Goal: Information Seeking & Learning: Learn about a topic

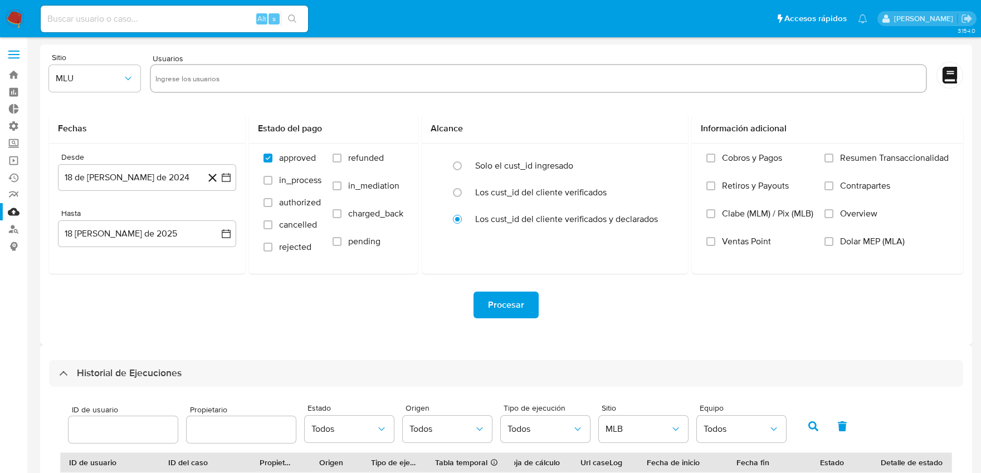
select select "10"
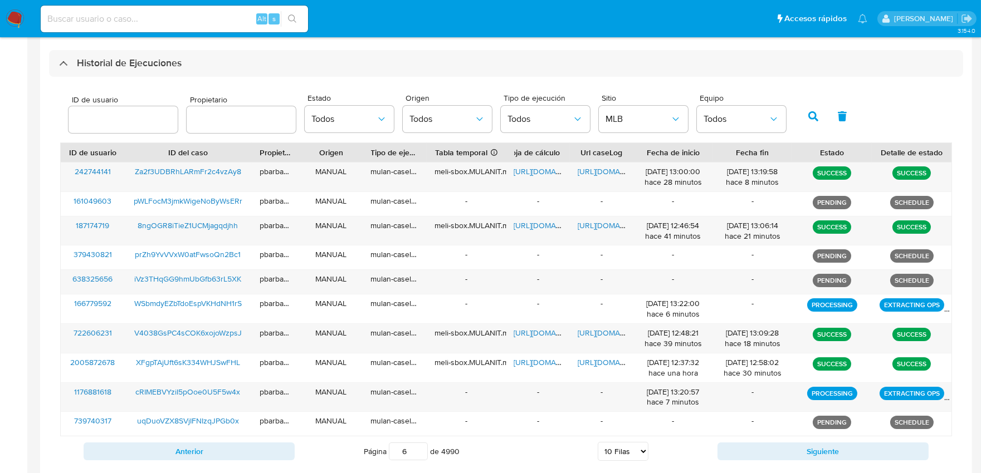
click at [808, 121] on icon "button" at bounding box center [813, 116] width 10 height 10
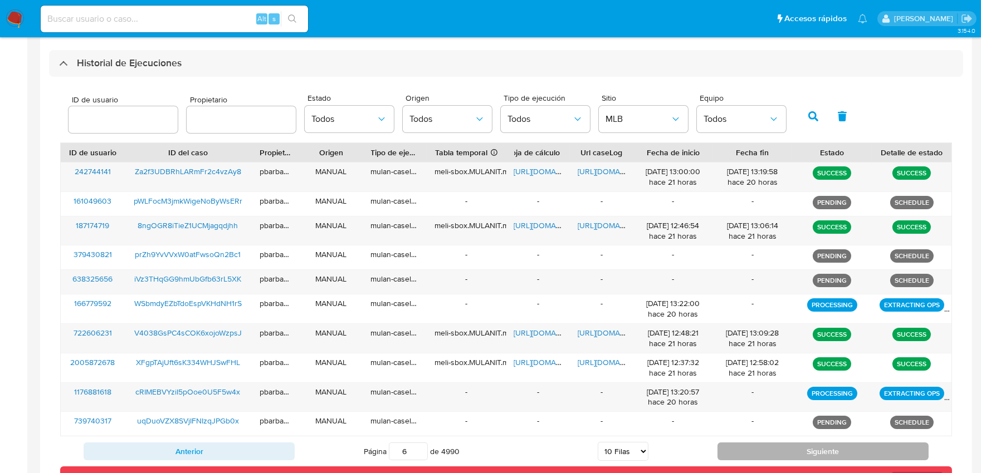
click at [805, 449] on button "Siguiente" at bounding box center [822, 452] width 211 height 18
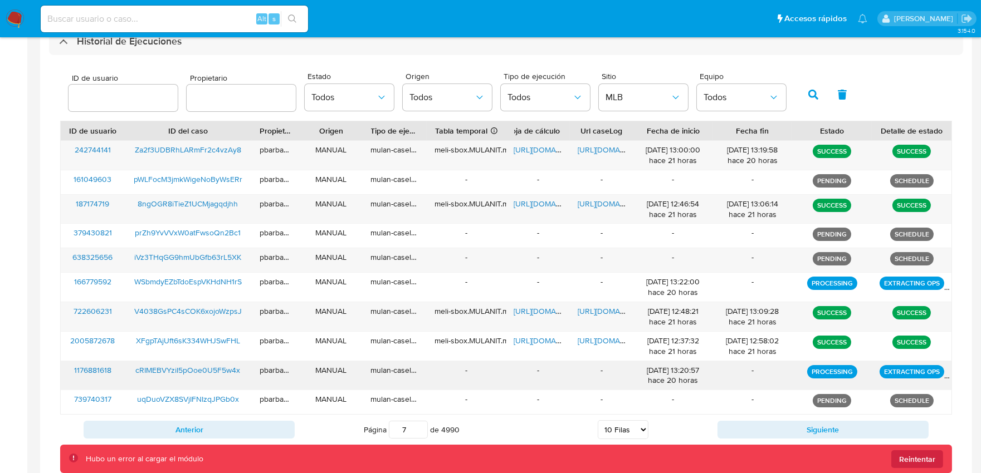
scroll to position [365, 0]
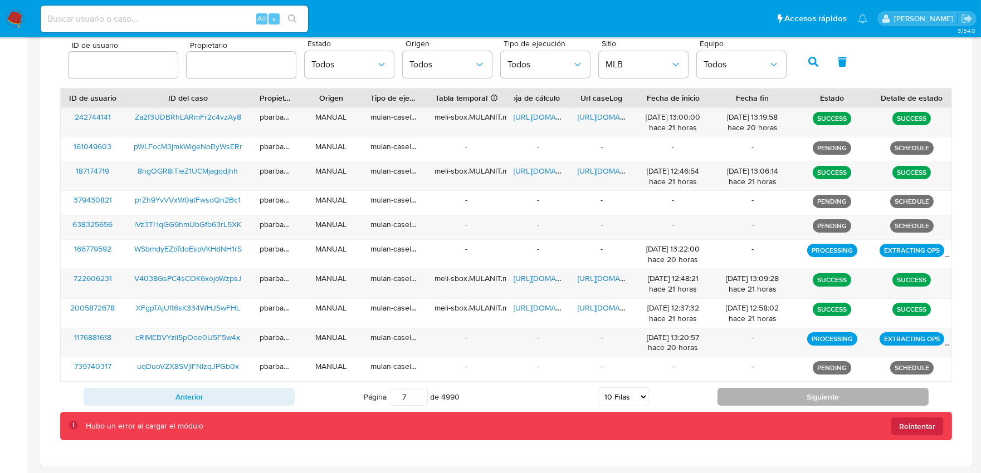
click at [834, 399] on button "Siguiente" at bounding box center [822, 397] width 211 height 18
click at [830, 393] on button "Siguiente" at bounding box center [822, 397] width 211 height 18
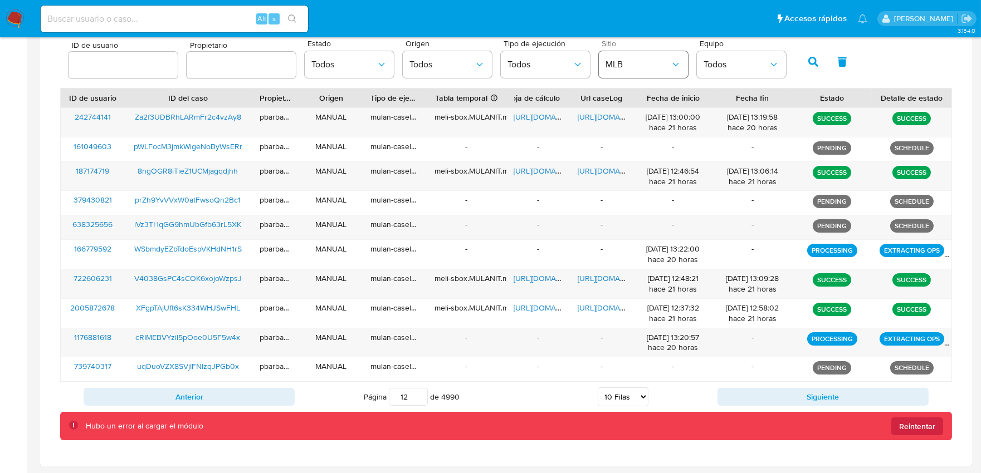
click at [651, 69] on span "MLB" at bounding box center [637, 64] width 65 height 11
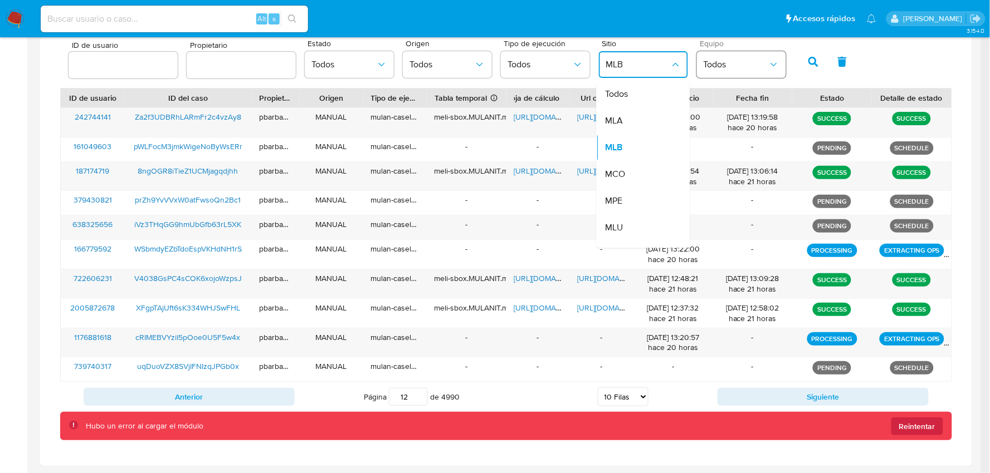
drag, startPoint x: 637, startPoint y: 96, endPoint x: 739, endPoint y: 75, distance: 104.2
click at [637, 97] on div "Todos" at bounding box center [637, 94] width 65 height 27
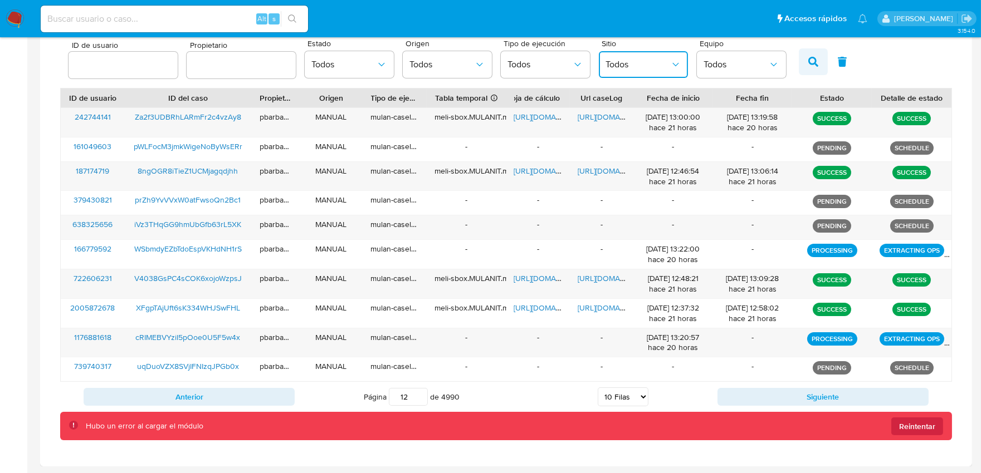
click at [808, 65] on icon "button" at bounding box center [813, 62] width 10 height 10
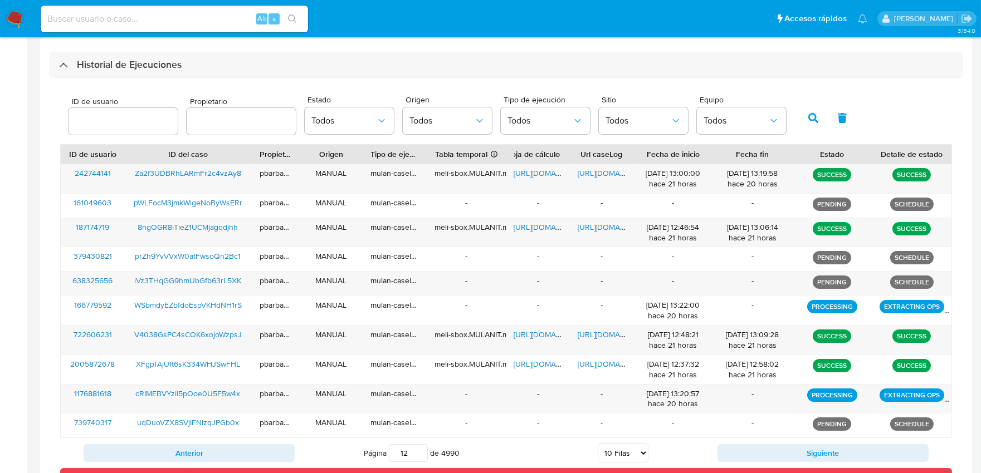
scroll to position [303, 0]
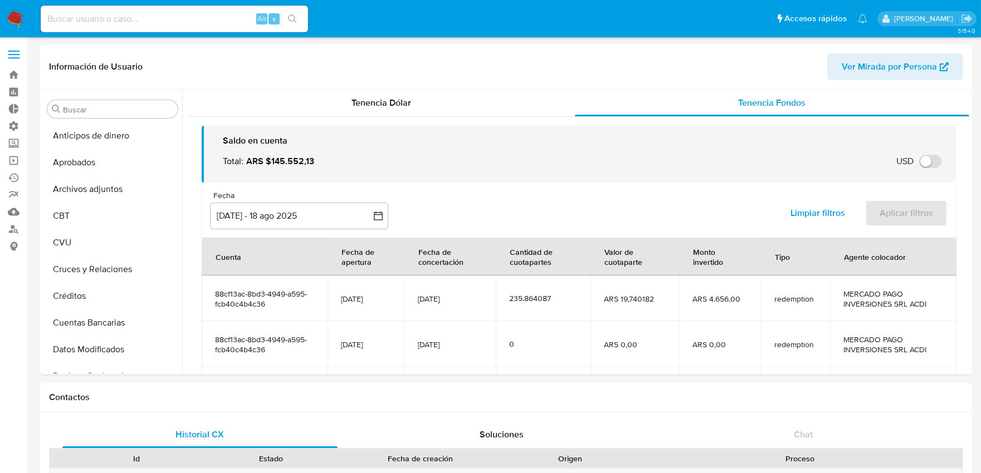
scroll to position [185, 0]
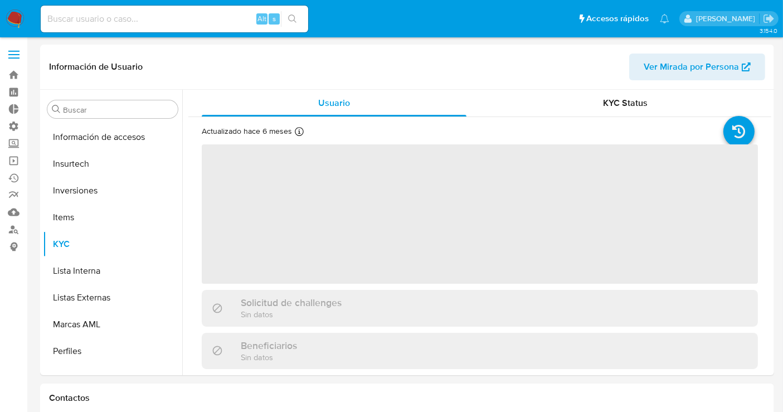
scroll to position [524, 0]
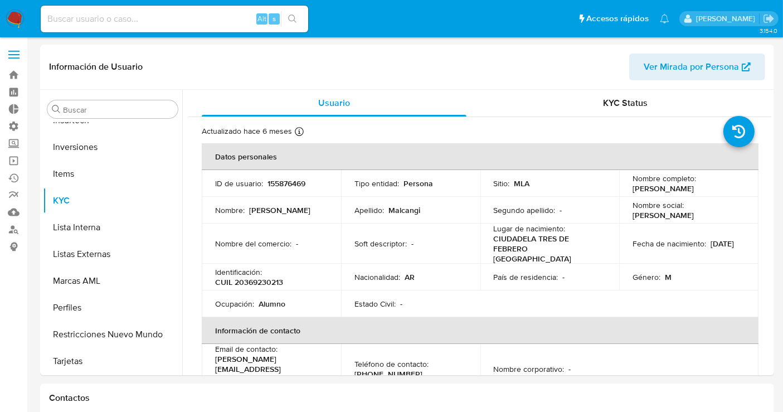
select select "10"
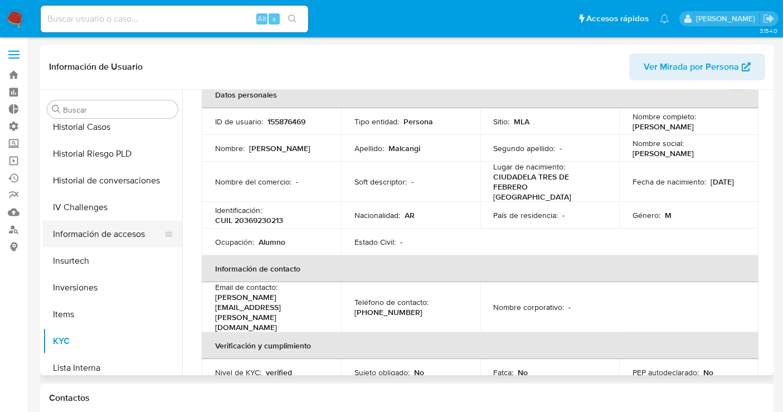
scroll to position [400, 0]
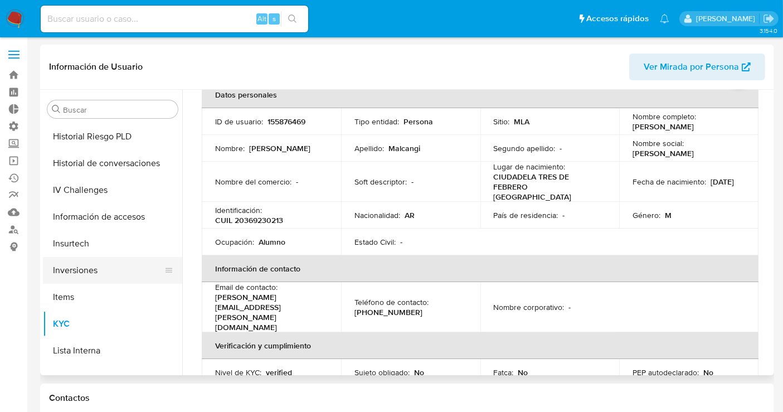
click at [99, 272] on button "Inversiones" at bounding box center [108, 270] width 130 height 27
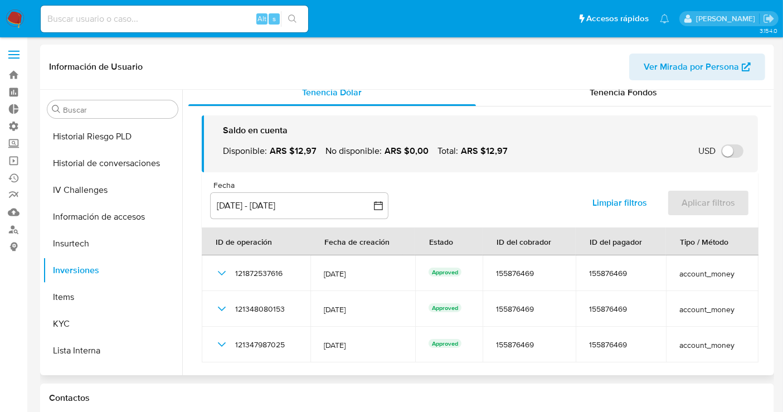
scroll to position [0, 0]
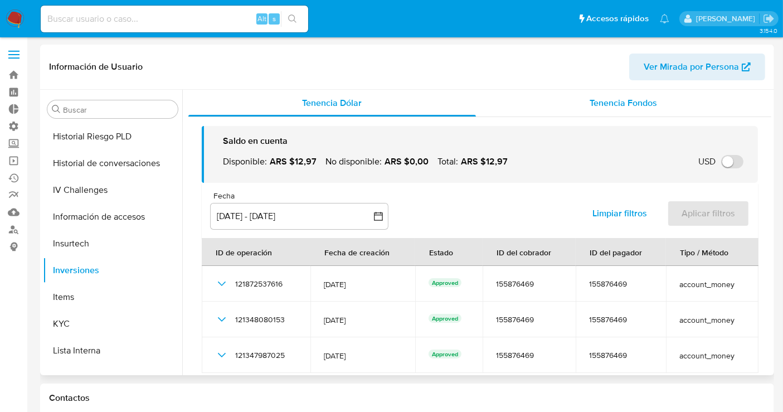
click at [619, 109] on div "Tenencia Fondos" at bounding box center [623, 103] width 295 height 27
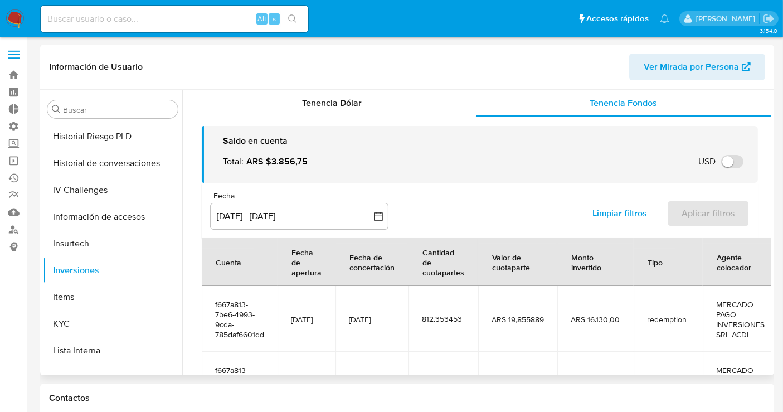
scroll to position [124, 0]
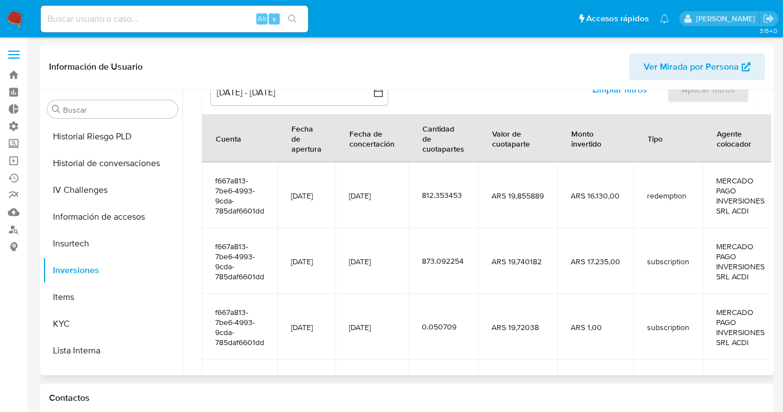
drag, startPoint x: 685, startPoint y: 316, endPoint x: 704, endPoint y: 306, distance: 21.2
click at [685, 316] on td "subscription" at bounding box center [667, 327] width 69 height 66
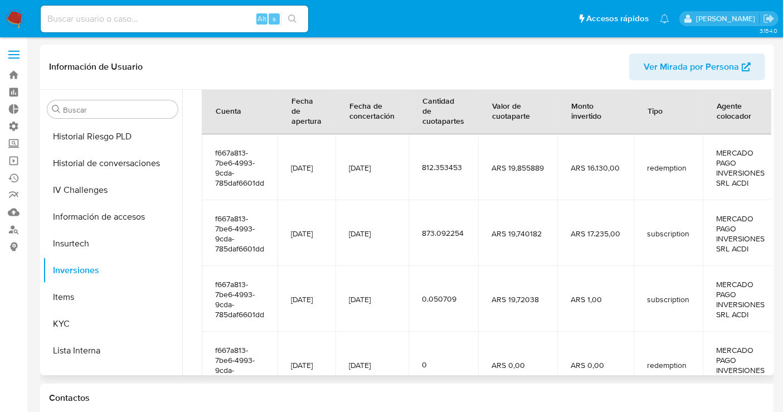
scroll to position [169, 0]
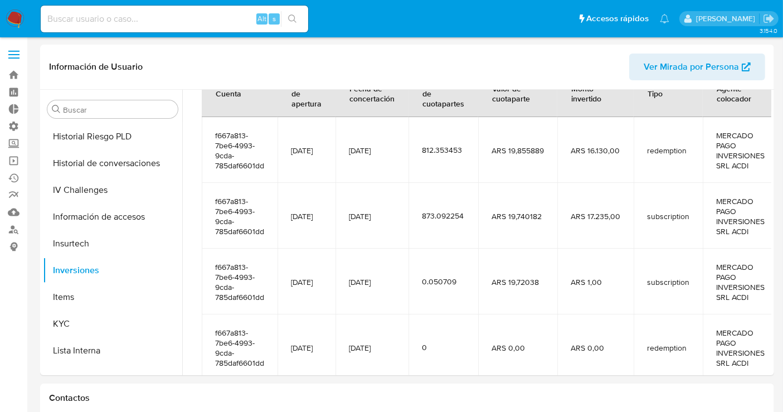
drag, startPoint x: 775, startPoint y: 305, endPoint x: 776, endPoint y: 328, distance: 23.5
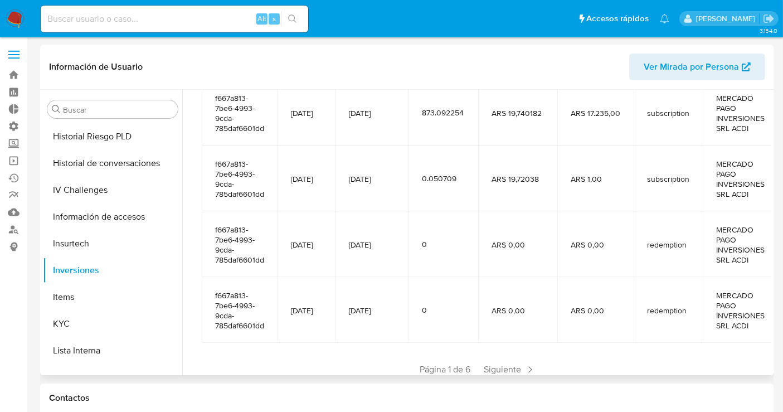
scroll to position [307, 0]
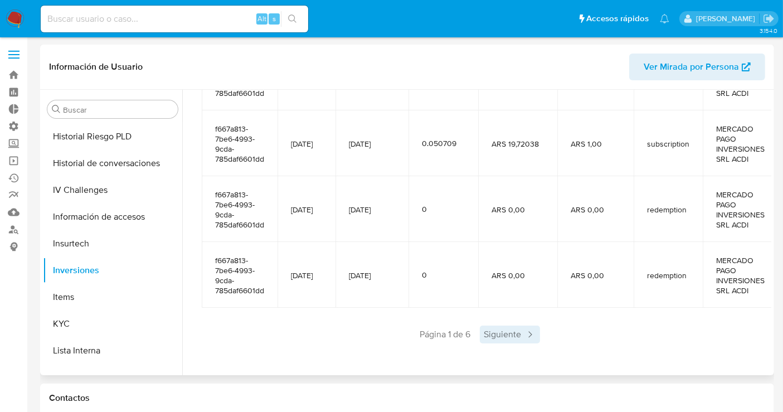
click at [508, 339] on span "Siguiente" at bounding box center [510, 334] width 60 height 18
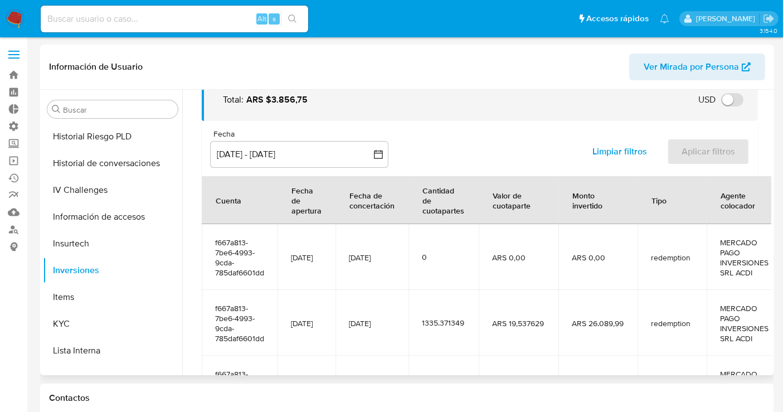
scroll to position [59, 0]
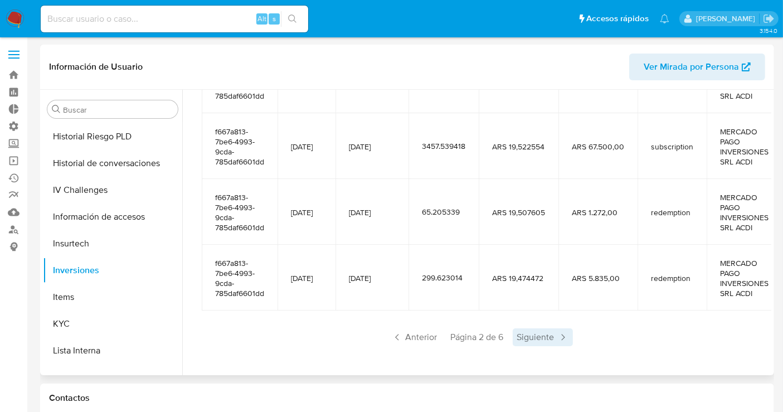
click at [542, 342] on span "Siguiente" at bounding box center [542, 337] width 60 height 18
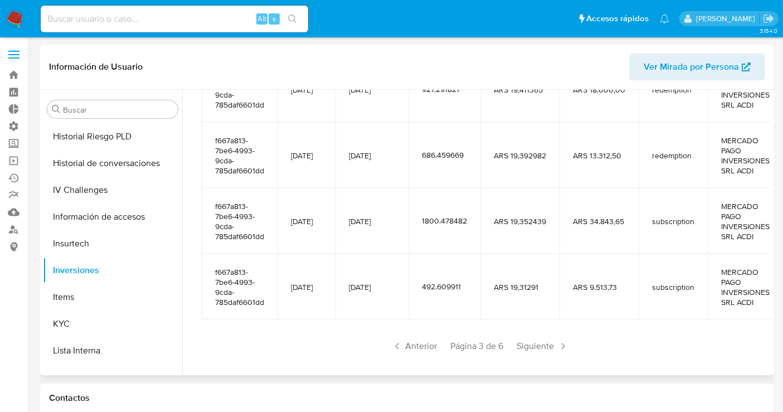
scroll to position [297, 0]
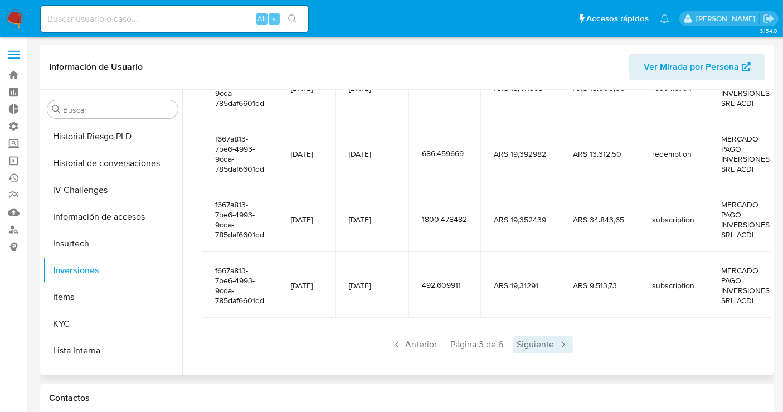
click at [539, 336] on span "Siguiente" at bounding box center [542, 344] width 60 height 18
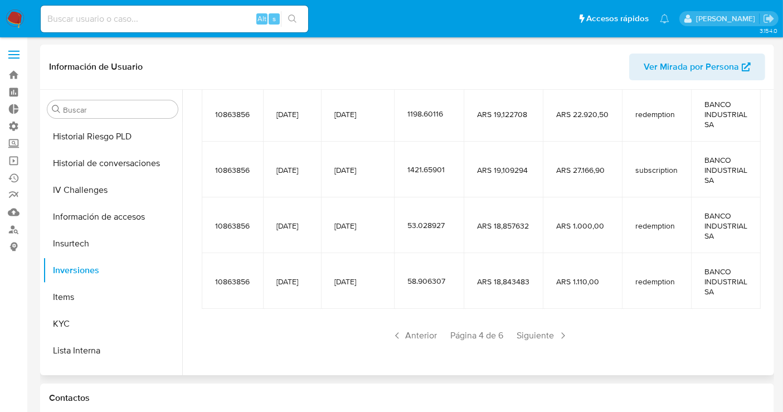
scroll to position [257, 0]
click at [404, 329] on span "Anterior" at bounding box center [414, 334] width 55 height 18
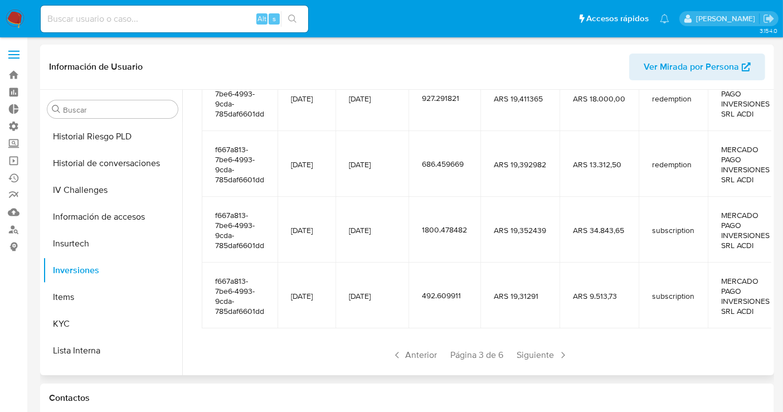
scroll to position [297, 0]
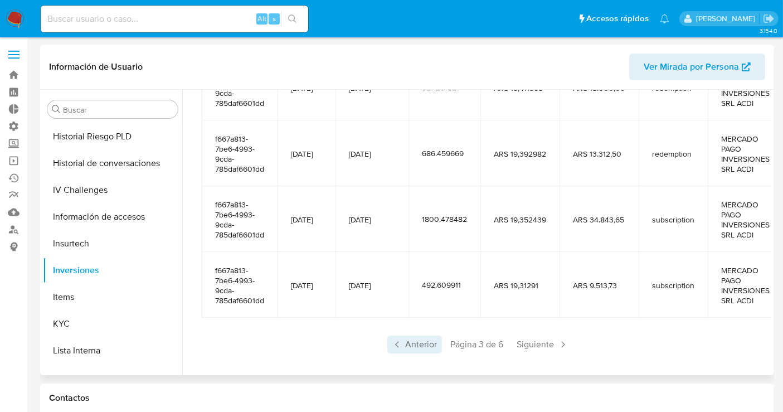
click at [421, 335] on span "Anterior" at bounding box center [414, 344] width 55 height 18
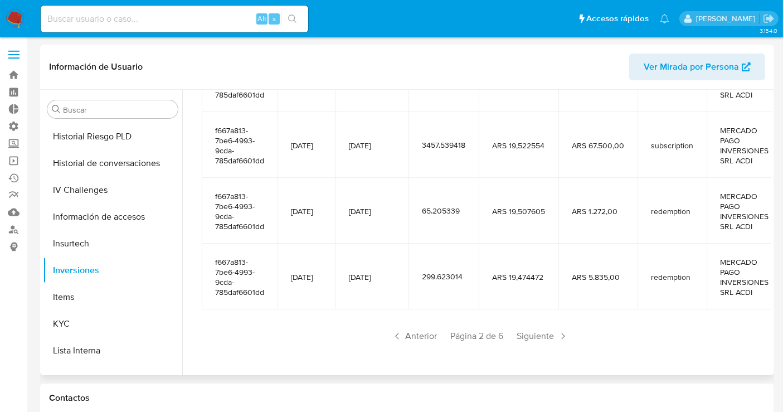
scroll to position [307, 0]
click at [414, 336] on span "Anterior" at bounding box center [414, 334] width 55 height 18
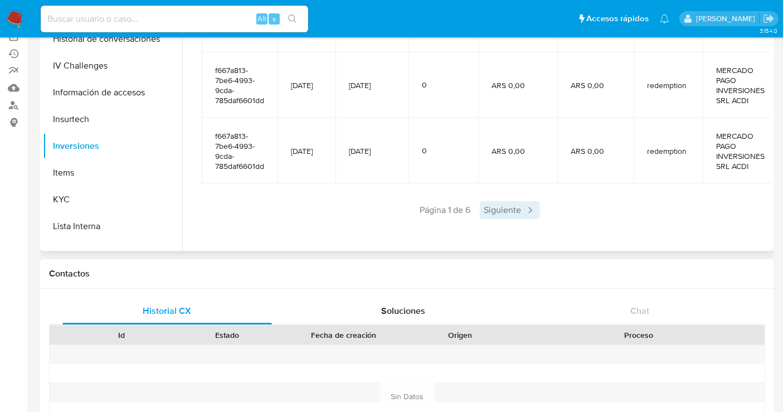
click at [517, 206] on span "Siguiente" at bounding box center [510, 210] width 60 height 18
click at [552, 209] on span "Siguiente" at bounding box center [542, 210] width 60 height 18
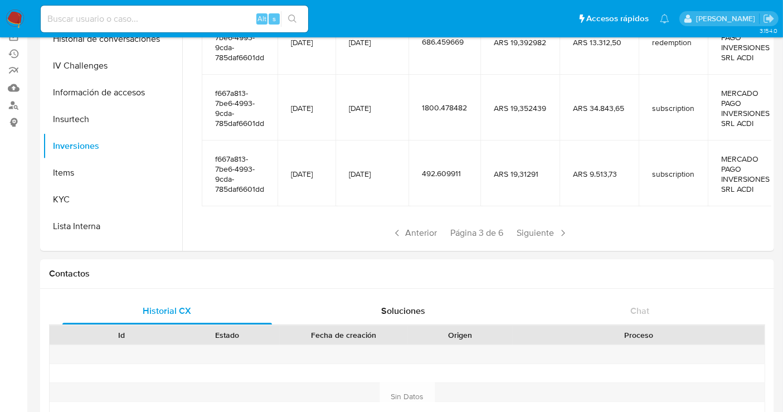
scroll to position [285, 0]
click at [546, 227] on span "Siguiente" at bounding box center [542, 232] width 60 height 18
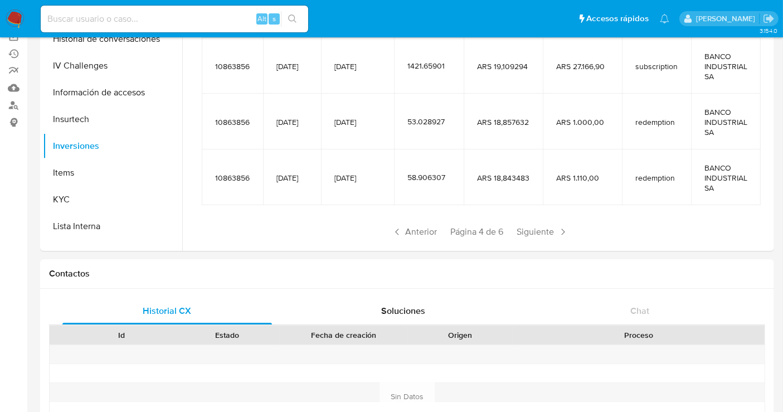
scroll to position [257, 0]
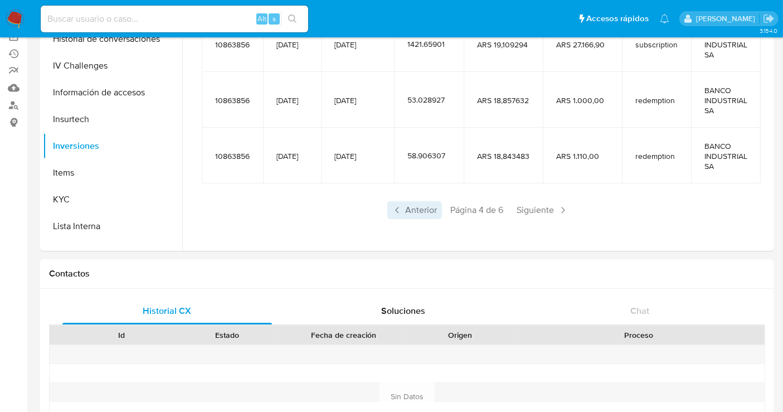
click at [420, 209] on span "Anterior" at bounding box center [414, 210] width 55 height 18
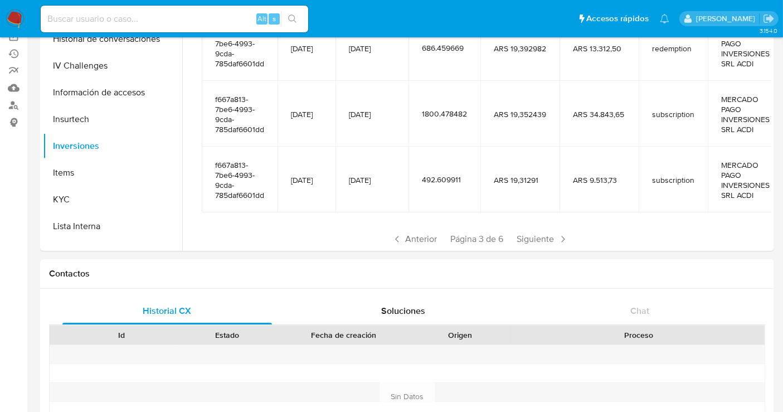
scroll to position [297, 0]
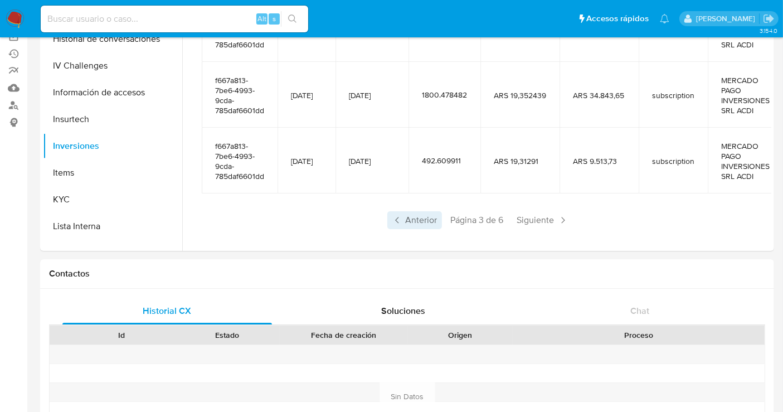
click at [422, 213] on span "Anterior" at bounding box center [414, 220] width 55 height 18
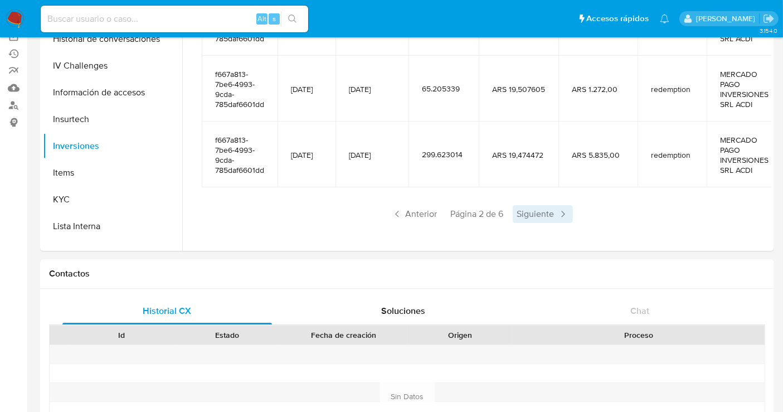
scroll to position [305, 0]
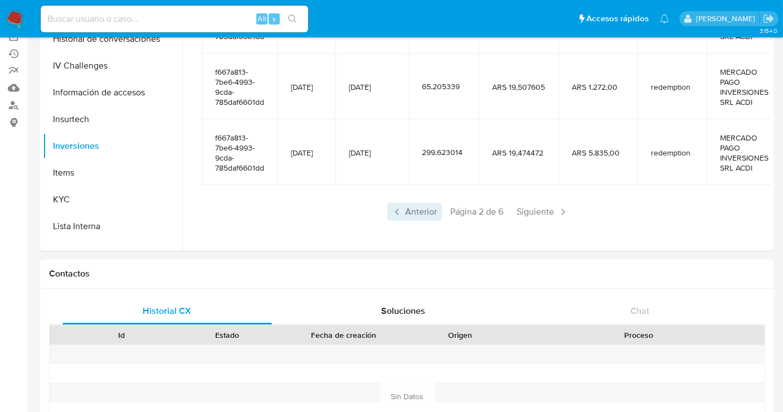
click at [419, 214] on span "Anterior" at bounding box center [414, 212] width 55 height 18
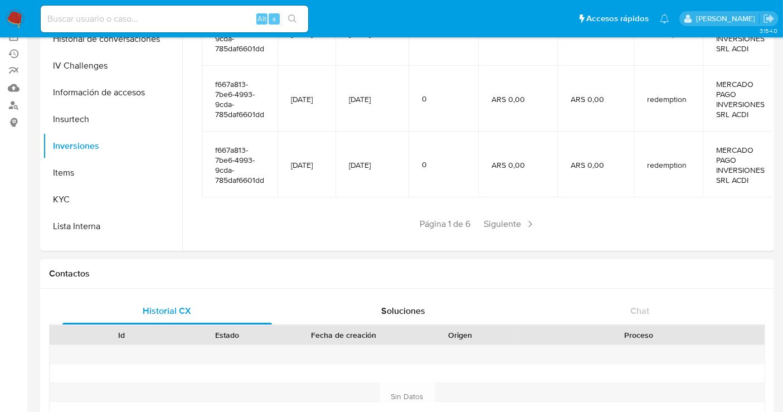
scroll to position [294, 0]
click at [502, 225] on span "Siguiente" at bounding box center [510, 223] width 60 height 18
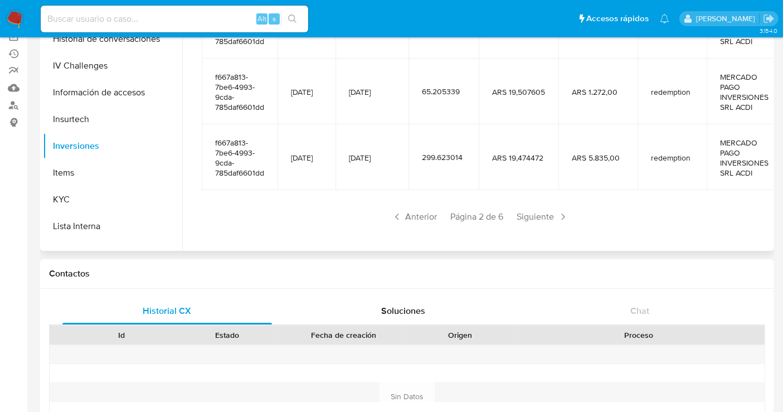
scroll to position [307, 0]
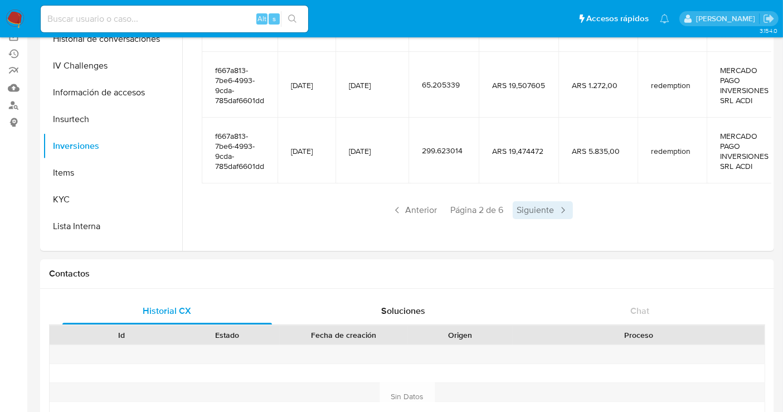
click at [549, 216] on span "Siguiente" at bounding box center [542, 210] width 60 height 18
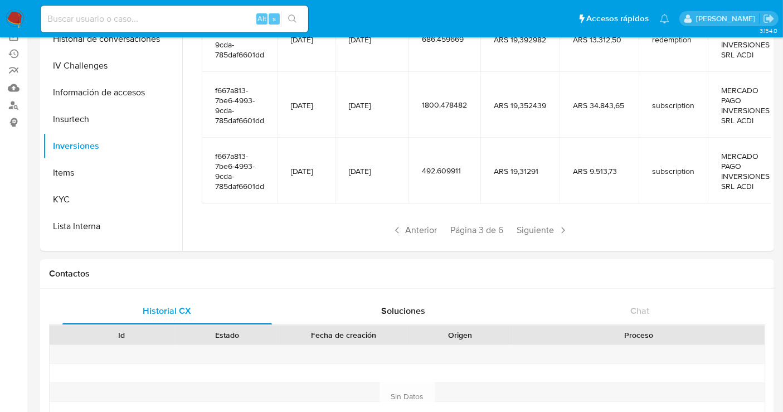
scroll to position [288, 0]
click at [550, 221] on span "Siguiente" at bounding box center [542, 228] width 60 height 18
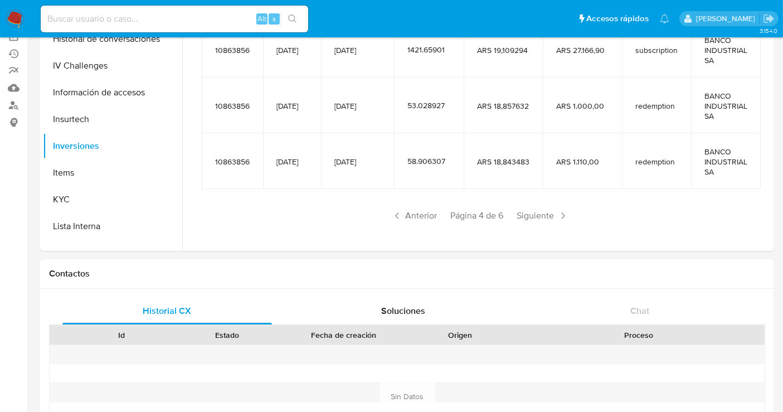
scroll to position [146, 0]
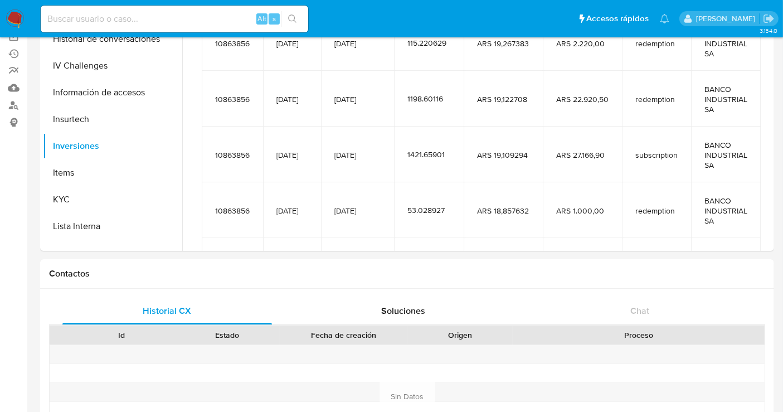
drag, startPoint x: 776, startPoint y: 65, endPoint x: 720, endPoint y: 98, distance: 65.6
click at [718, 99] on span "BANCO INDUSTRIAL SA" at bounding box center [725, 99] width 43 height 30
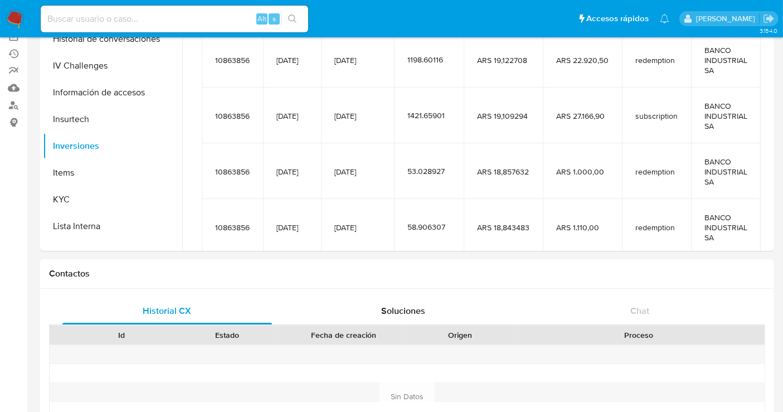
scroll to position [257, 0]
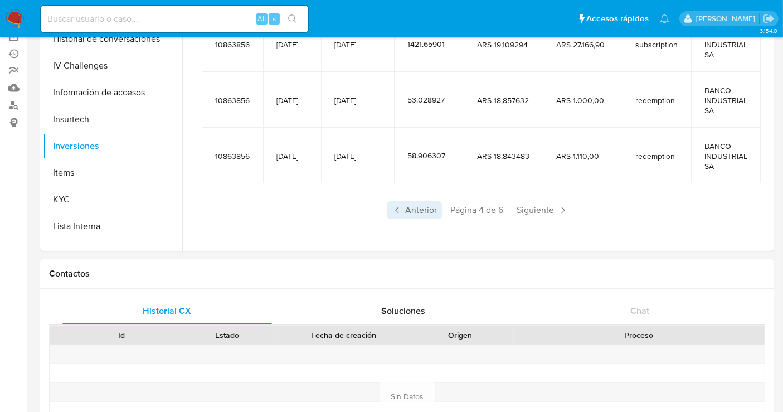
click at [410, 214] on span "Anterior" at bounding box center [414, 210] width 55 height 18
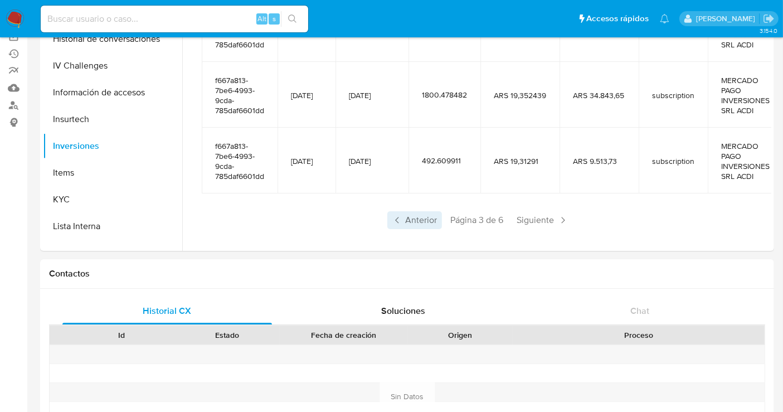
click at [413, 215] on span "Anterior" at bounding box center [414, 220] width 55 height 18
click at [419, 221] on span "Anterior" at bounding box center [414, 220] width 55 height 18
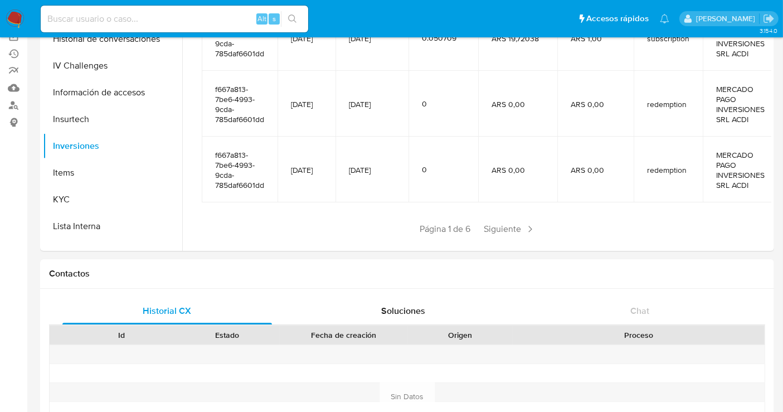
scroll to position [307, 0]
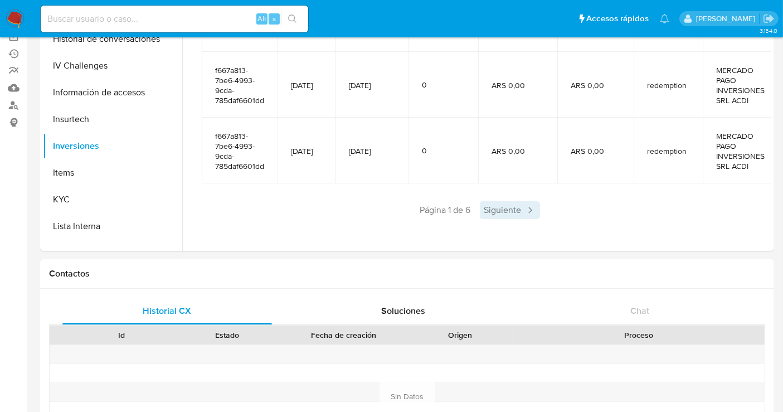
click at [488, 208] on span "Siguiente" at bounding box center [510, 210] width 60 height 18
click at [528, 212] on span "Siguiente" at bounding box center [542, 210] width 60 height 18
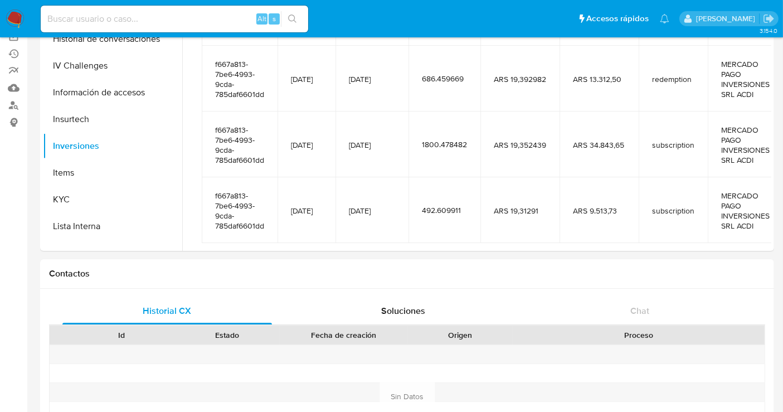
scroll to position [297, 0]
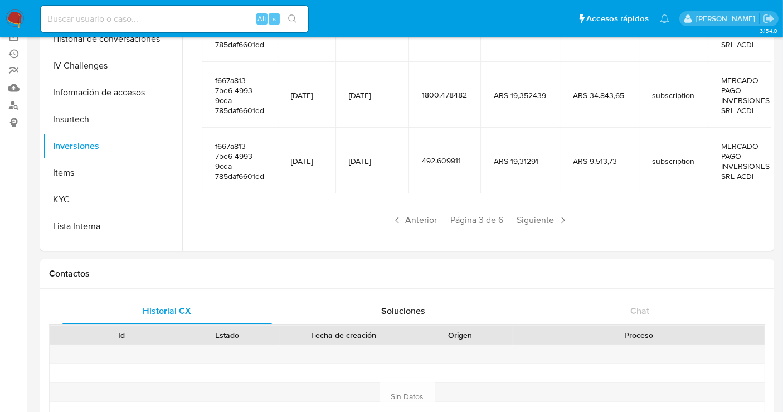
click at [540, 211] on span "Siguiente" at bounding box center [542, 220] width 60 height 18
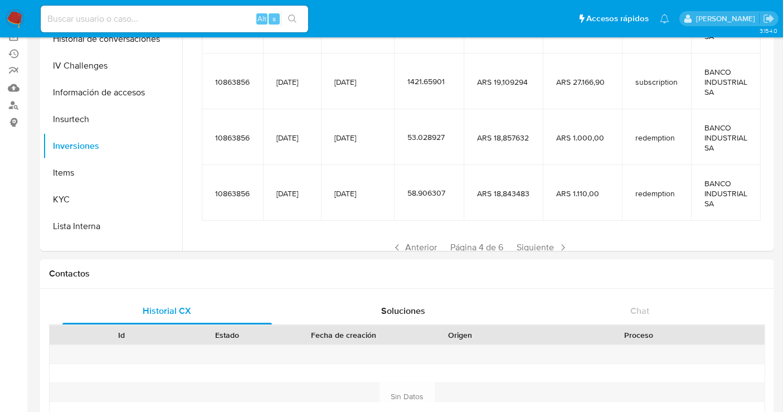
scroll to position [257, 0]
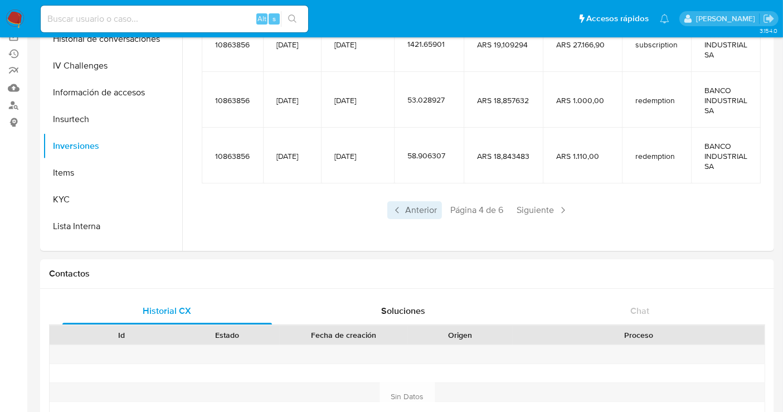
click at [408, 207] on span "Anterior" at bounding box center [414, 210] width 55 height 18
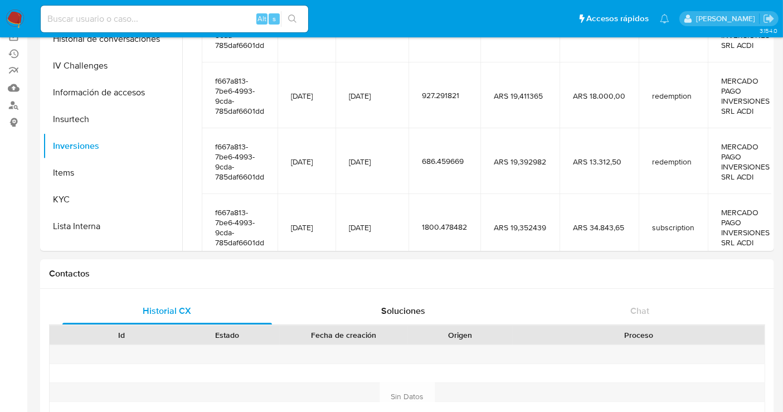
scroll to position [297, 0]
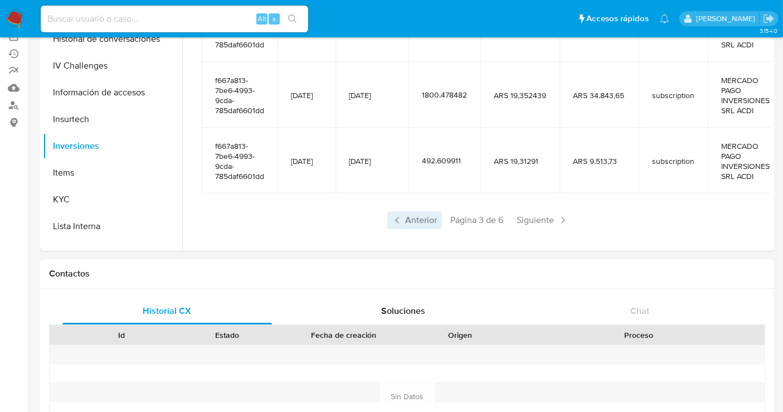
click at [412, 211] on span "Anterior" at bounding box center [414, 220] width 55 height 18
click at [420, 218] on span "Anterior" at bounding box center [414, 220] width 55 height 18
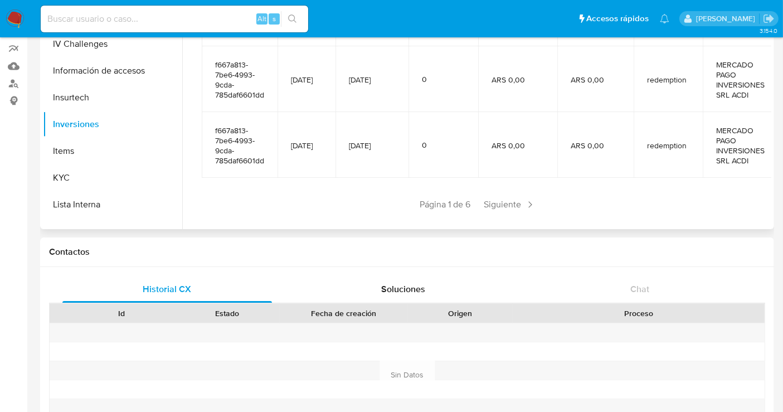
scroll to position [307, 0]
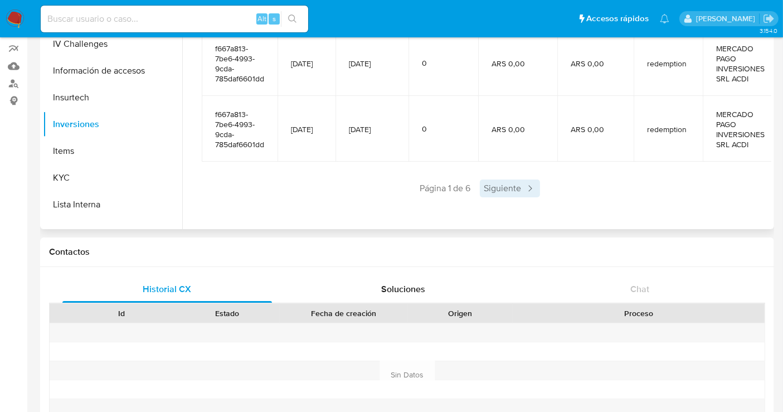
click at [527, 187] on icon at bounding box center [529, 188] width 11 height 11
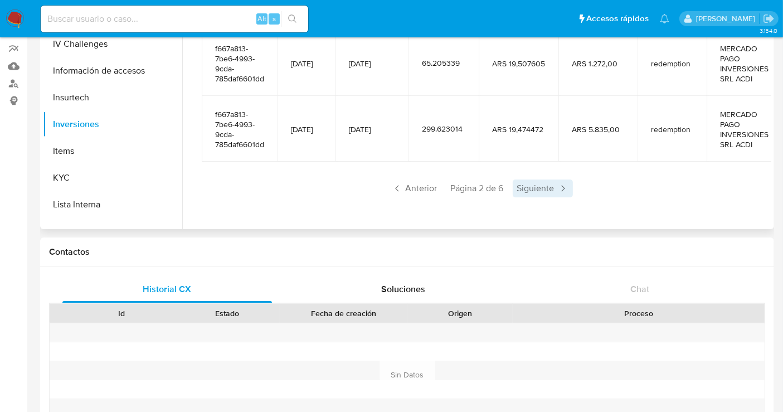
click at [564, 189] on icon at bounding box center [562, 188] width 11 height 11
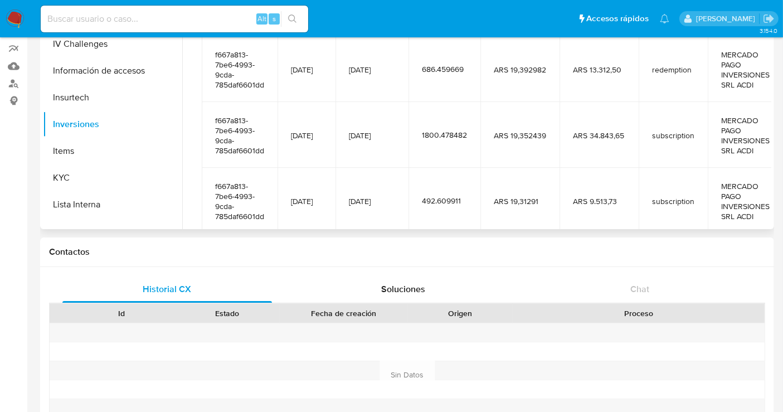
scroll to position [297, 0]
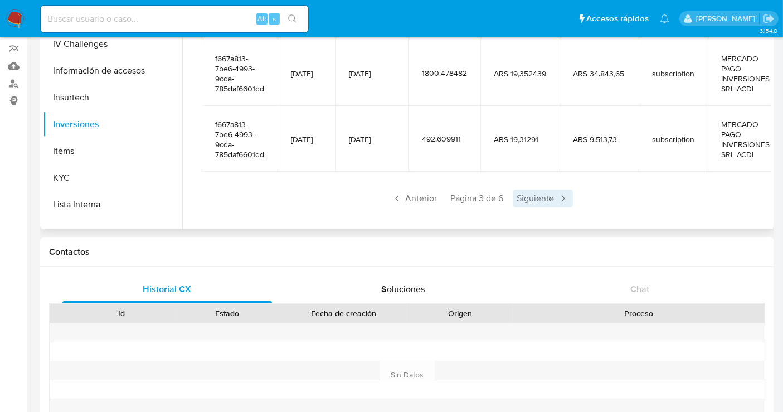
click at [552, 189] on span "Siguiente" at bounding box center [542, 198] width 60 height 18
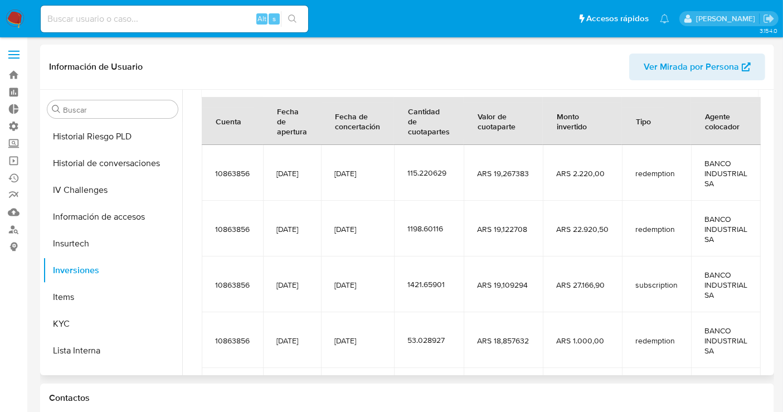
scroll to position [247, 0]
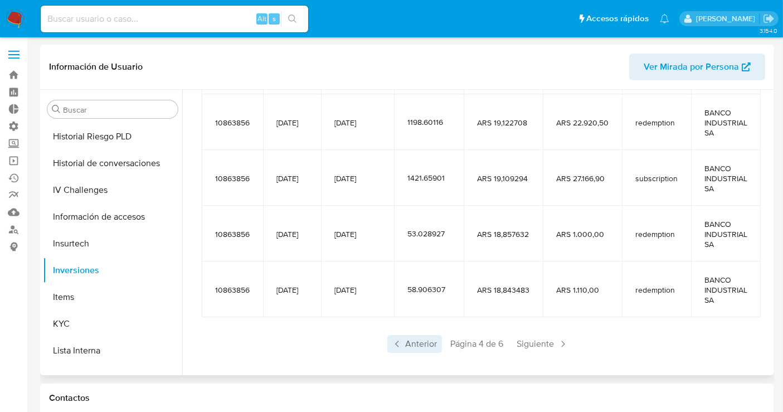
click at [415, 342] on span "Anterior" at bounding box center [414, 344] width 55 height 18
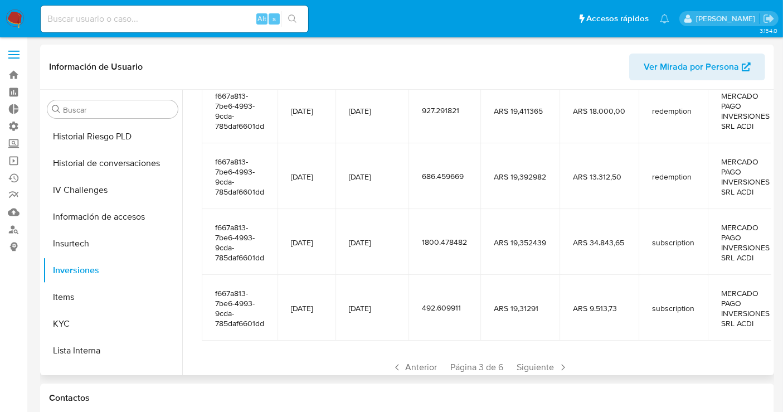
scroll to position [297, 0]
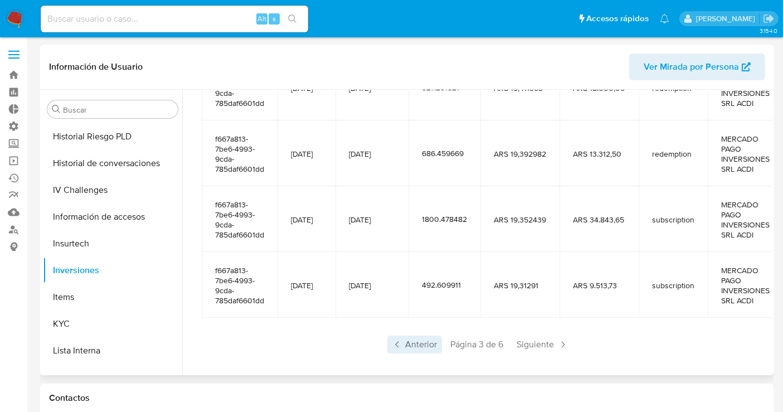
click at [429, 335] on span "Anterior" at bounding box center [414, 344] width 55 height 18
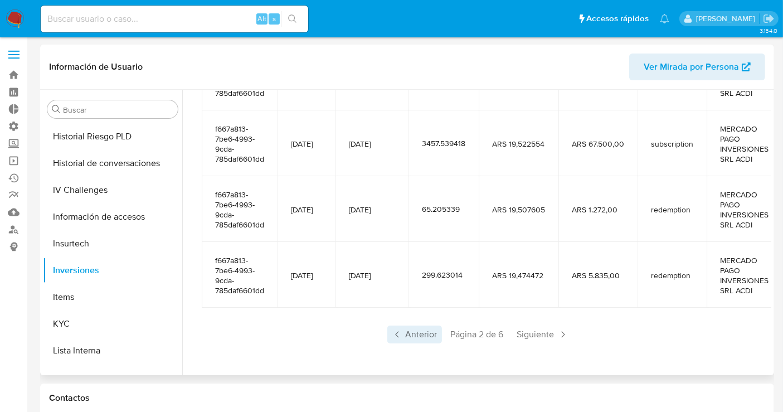
click at [425, 340] on span "Anterior" at bounding box center [414, 334] width 55 height 18
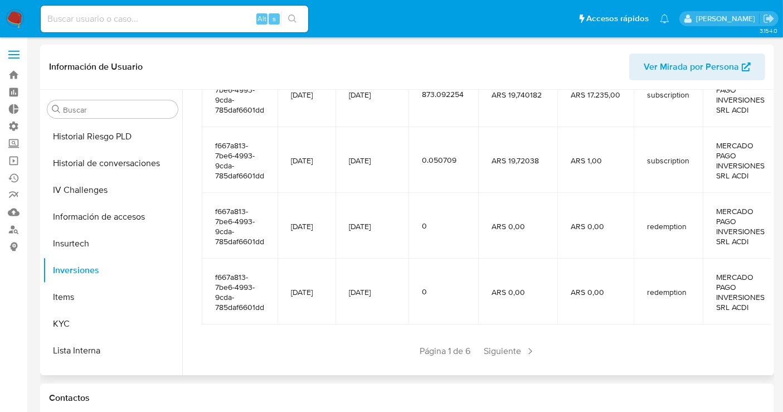
scroll to position [307, 0]
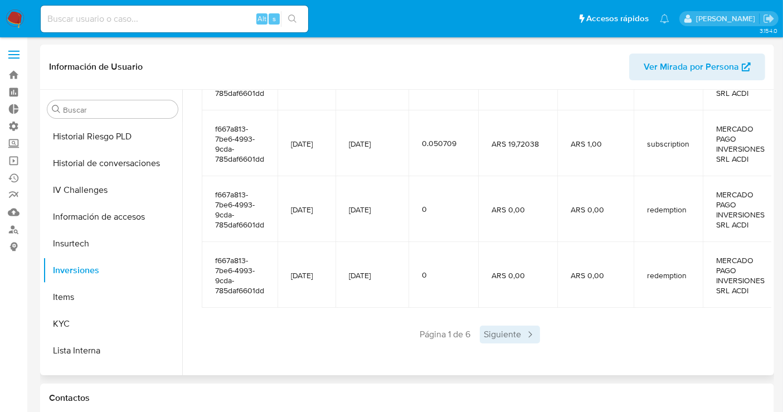
click at [506, 326] on span "Siguiente" at bounding box center [510, 334] width 60 height 18
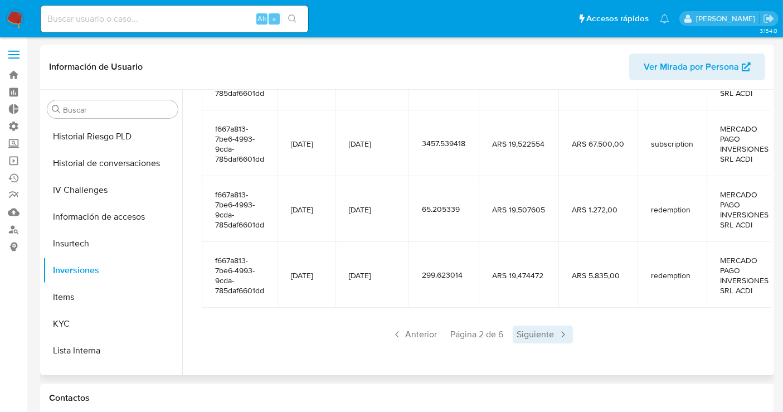
click at [557, 334] on icon at bounding box center [562, 334] width 11 height 11
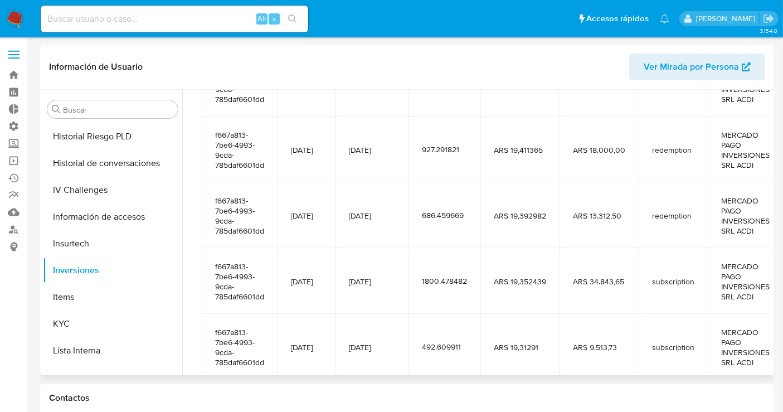
scroll to position [297, 0]
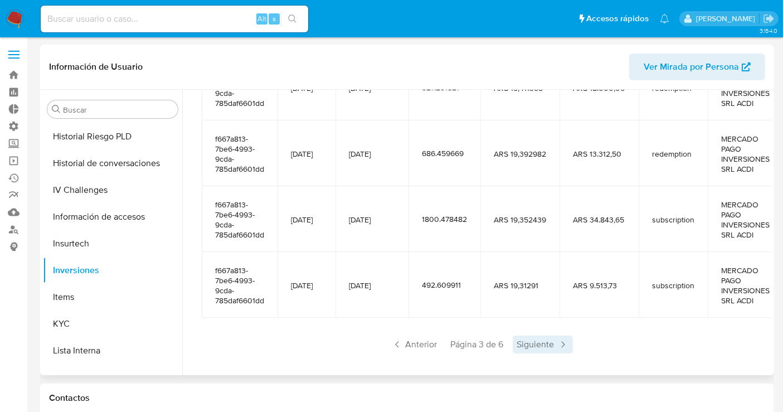
click at [552, 335] on span "Siguiente" at bounding box center [542, 344] width 60 height 18
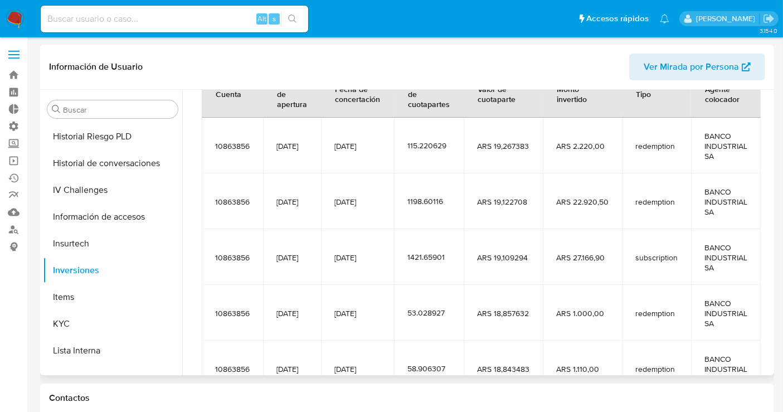
scroll to position [195, 0]
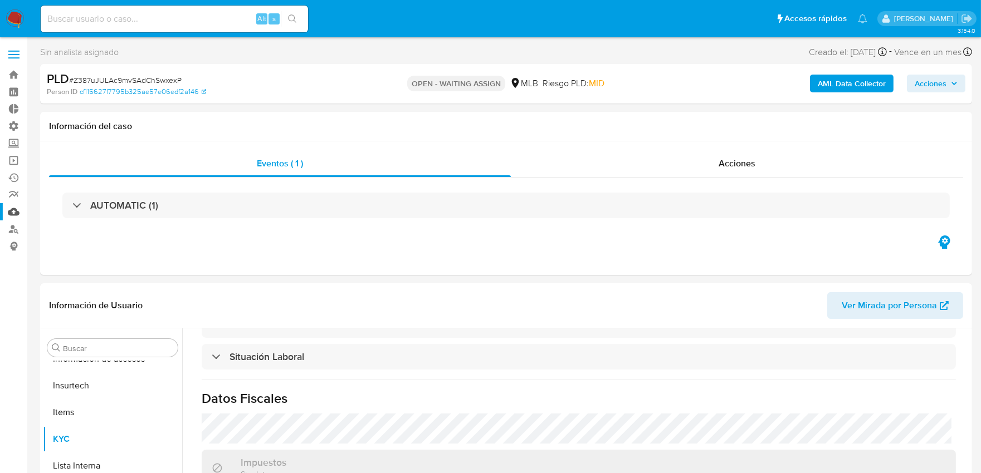
click at [8, 210] on link "Mulan" at bounding box center [66, 211] width 133 height 17
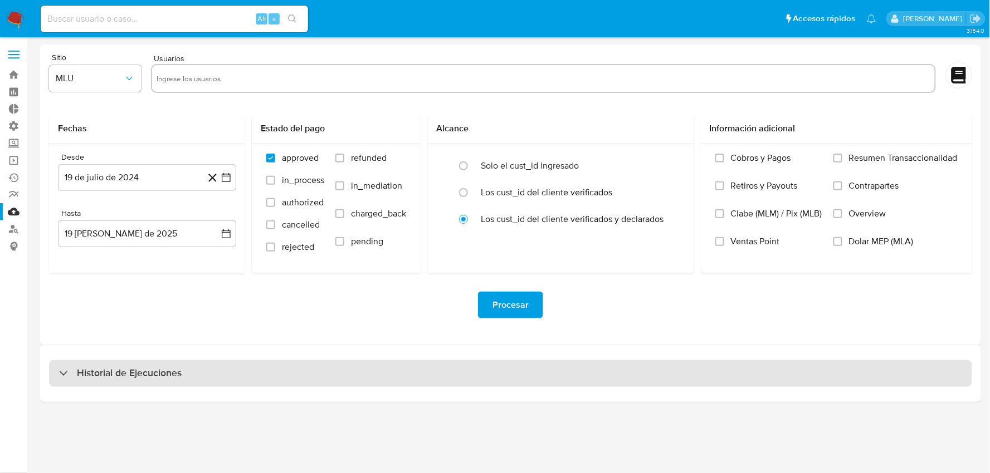
click at [420, 375] on div "Historial de Ejecuciones" at bounding box center [510, 373] width 923 height 27
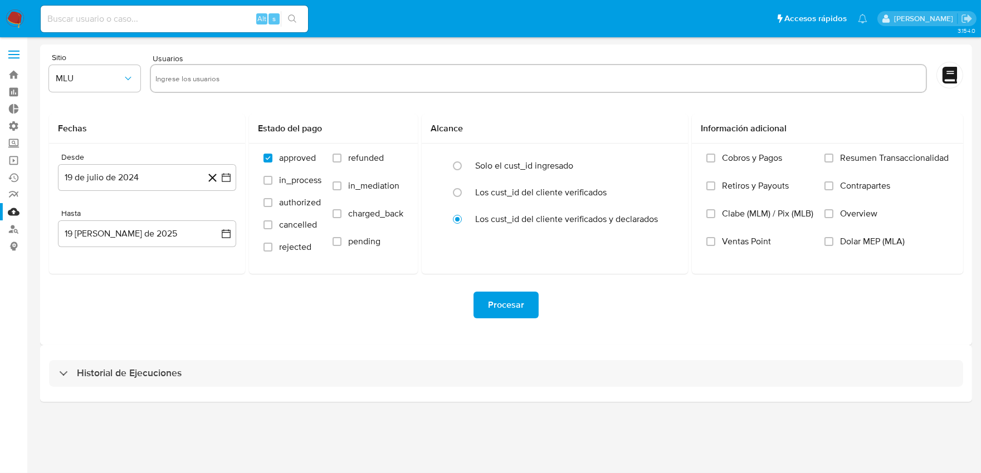
select select "10"
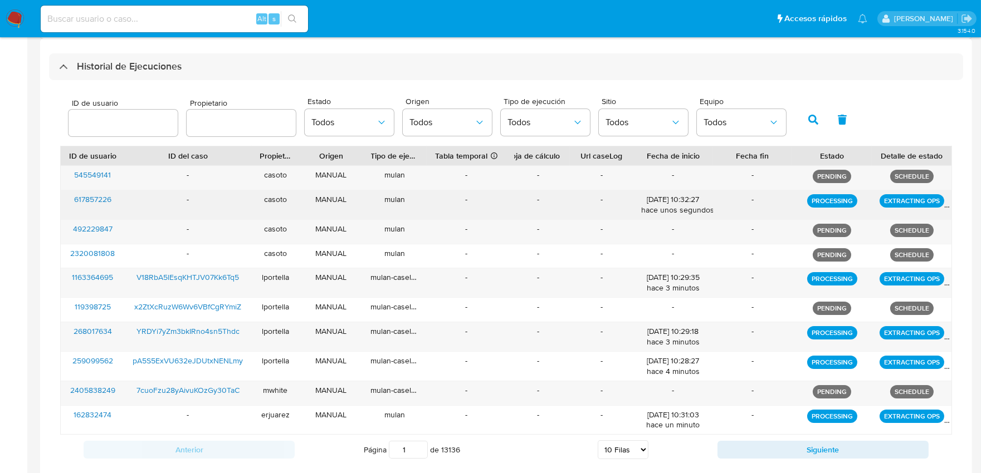
scroll to position [309, 0]
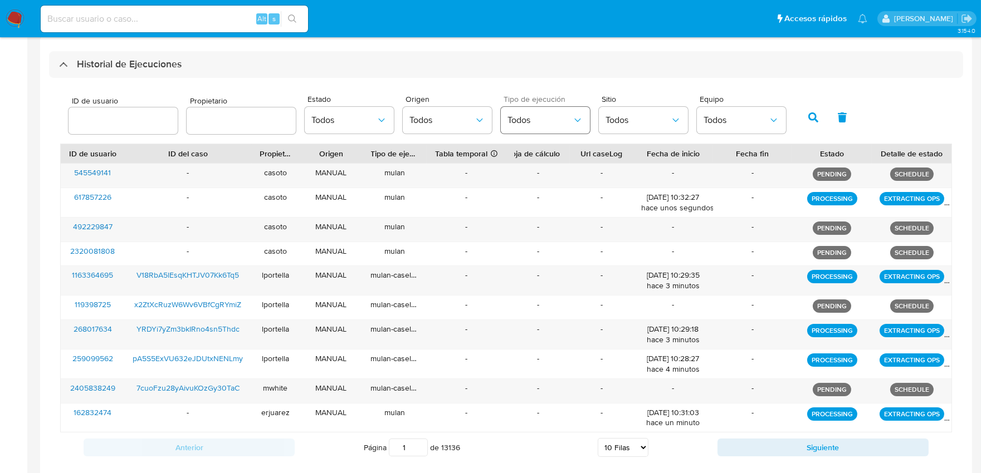
click at [542, 118] on span "Todos" at bounding box center [539, 120] width 65 height 11
click at [356, 120] on span "Todos" at bounding box center [343, 120] width 65 height 11
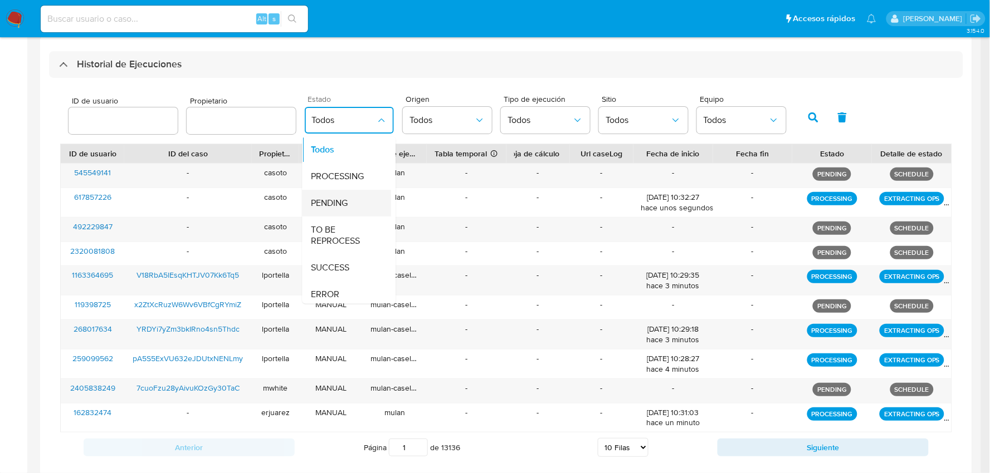
click at [324, 201] on span "PENDING" at bounding box center [329, 203] width 37 height 11
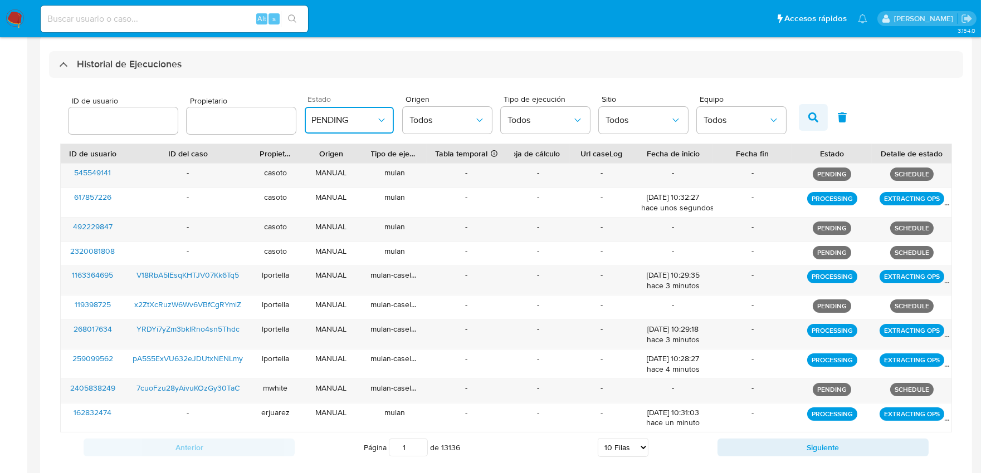
click at [808, 118] on icon "button" at bounding box center [813, 118] width 10 height 10
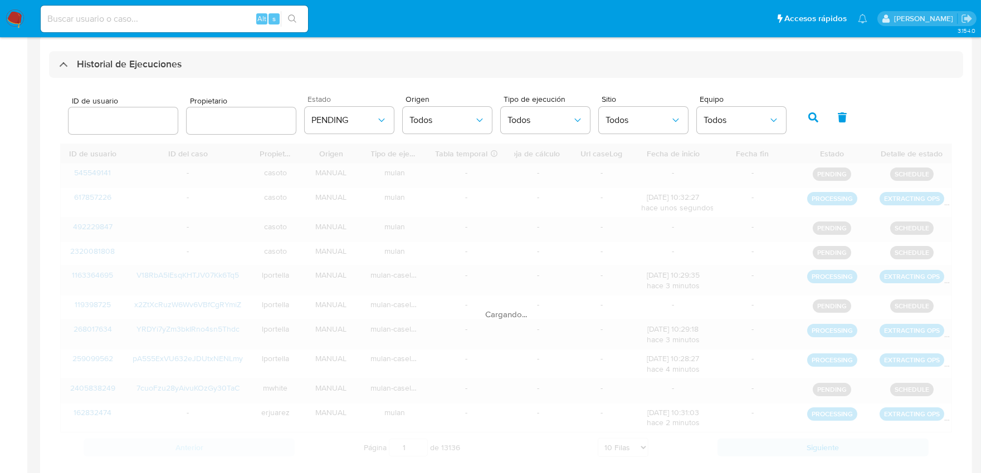
scroll to position [305, 0]
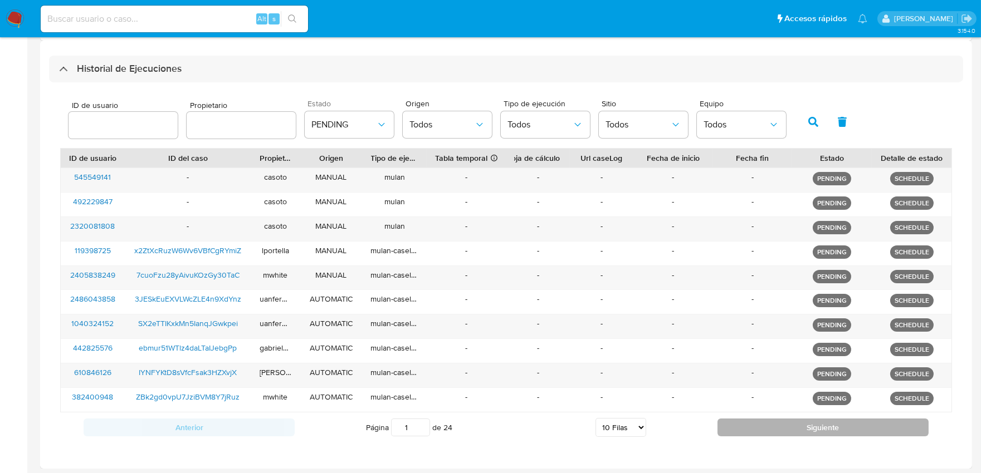
click at [725, 425] on button "Siguiente" at bounding box center [822, 428] width 211 height 18
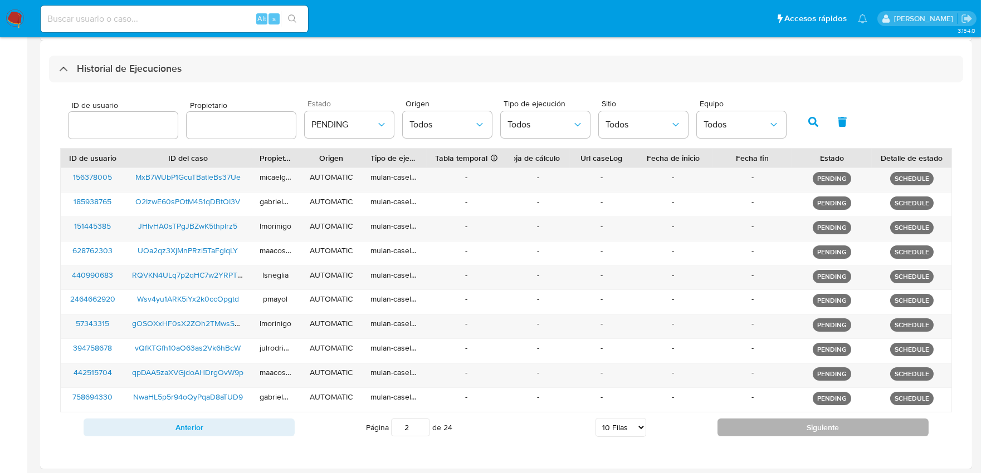
click at [743, 422] on button "Siguiente" at bounding box center [822, 428] width 211 height 18
click at [744, 422] on button "Siguiente" at bounding box center [822, 428] width 211 height 18
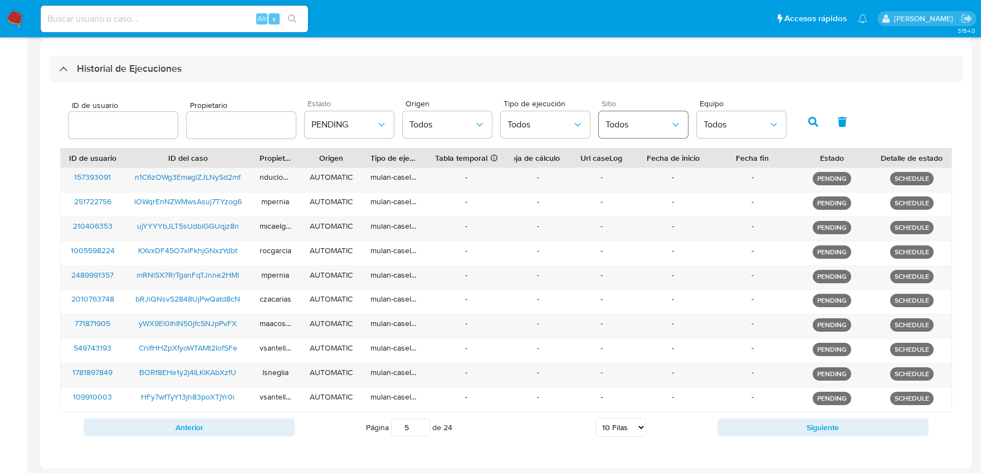
click at [659, 124] on span "Todos" at bounding box center [637, 124] width 65 height 11
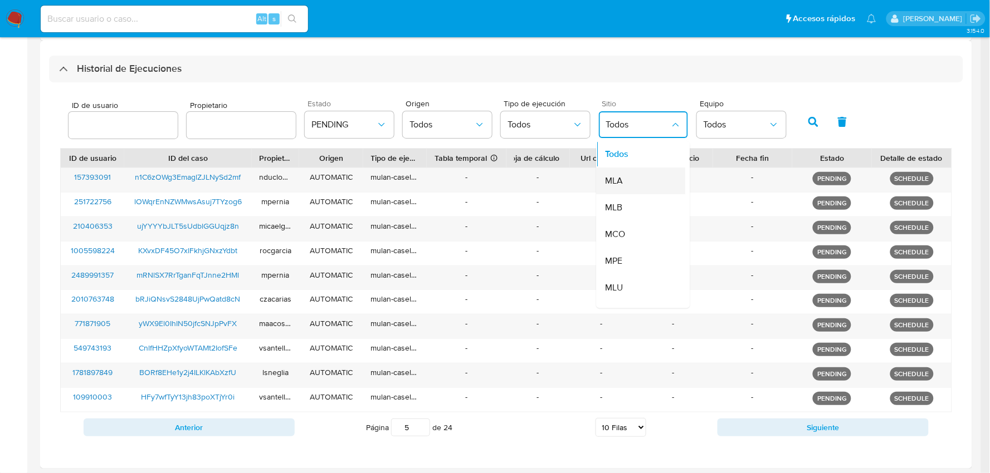
click at [631, 183] on div "MLA" at bounding box center [637, 181] width 65 height 27
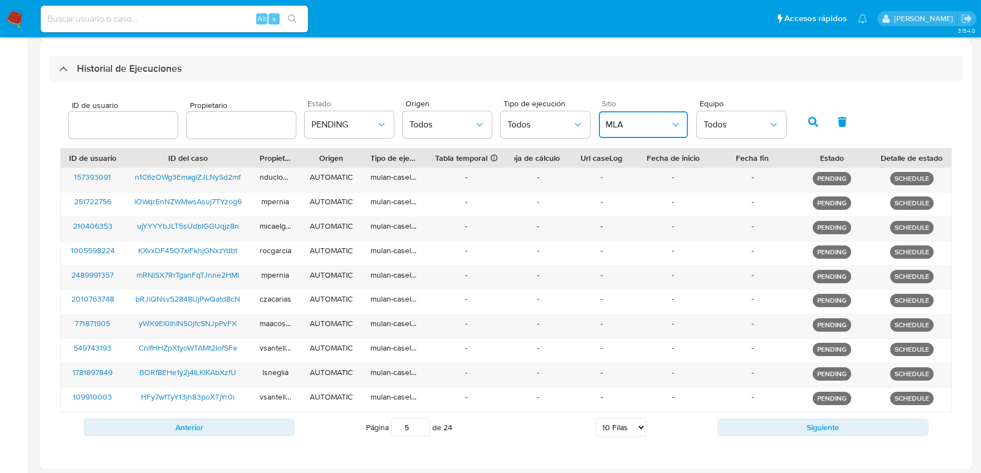
click at [670, 124] on icon "button" at bounding box center [675, 124] width 11 height 11
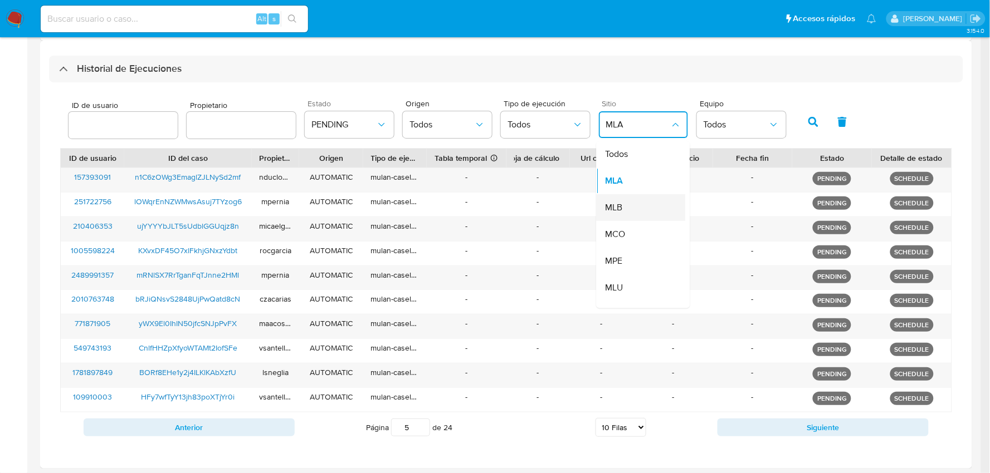
click at [620, 206] on div "MLB" at bounding box center [637, 208] width 65 height 27
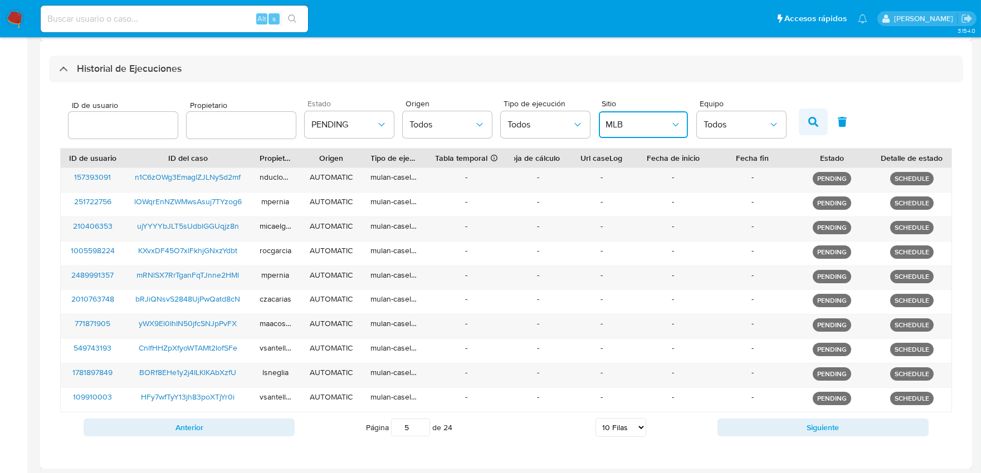
click at [804, 127] on button "button" at bounding box center [813, 122] width 29 height 27
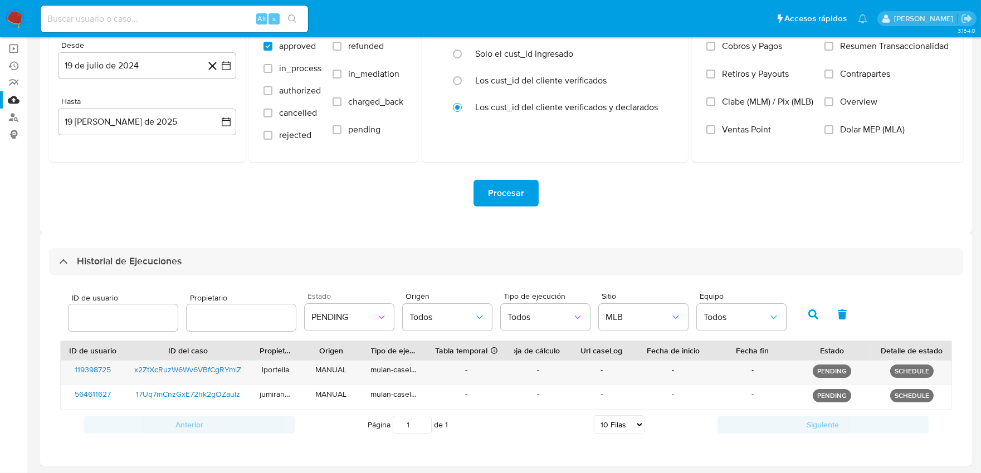
scroll to position [111, 0]
click at [369, 316] on span "PENDING" at bounding box center [343, 317] width 65 height 11
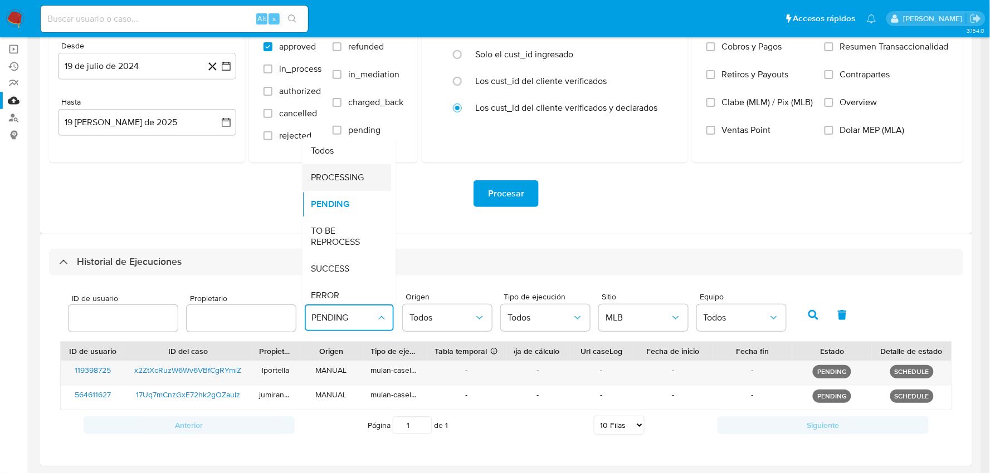
click at [341, 177] on span "PROCESSING" at bounding box center [337, 177] width 53 height 11
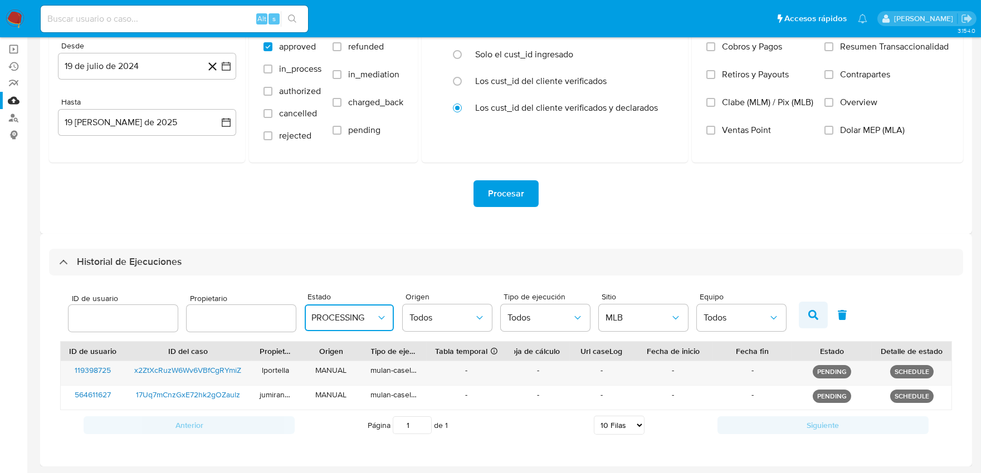
click at [808, 312] on icon "button" at bounding box center [813, 315] width 10 height 10
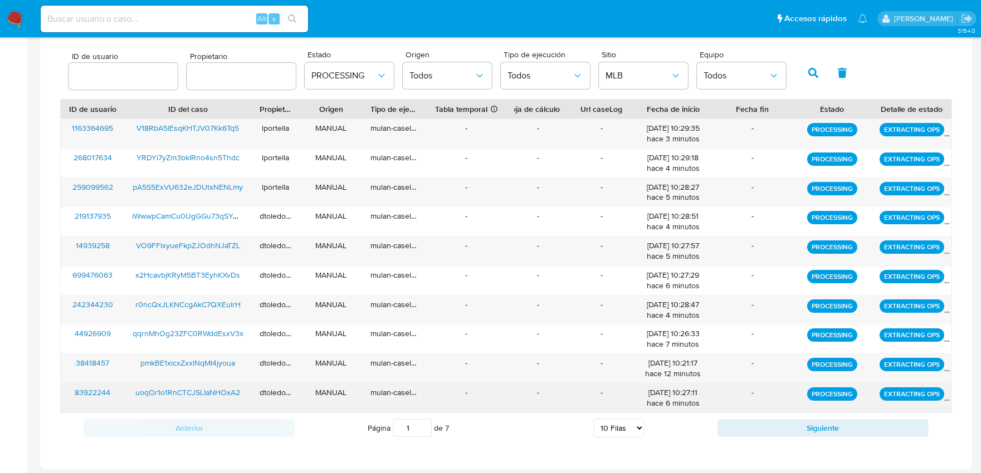
scroll to position [357, 0]
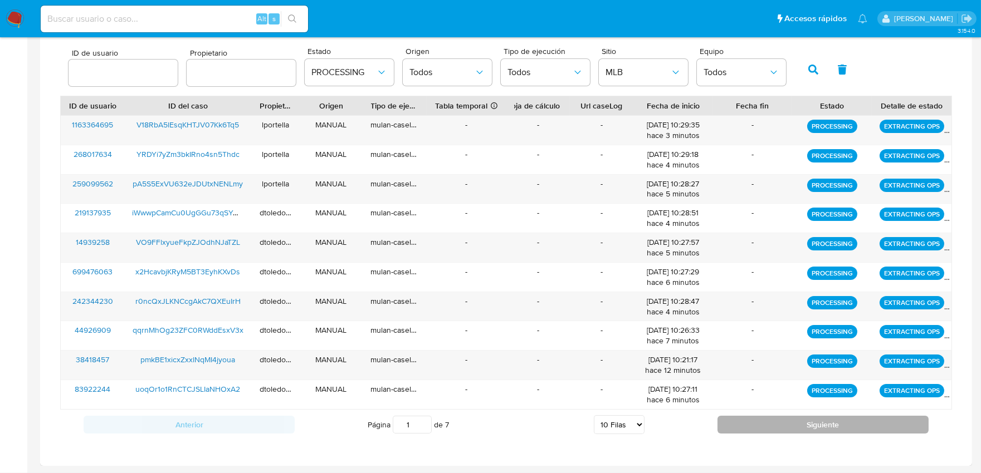
click at [796, 424] on button "Siguiente" at bounding box center [822, 425] width 211 height 18
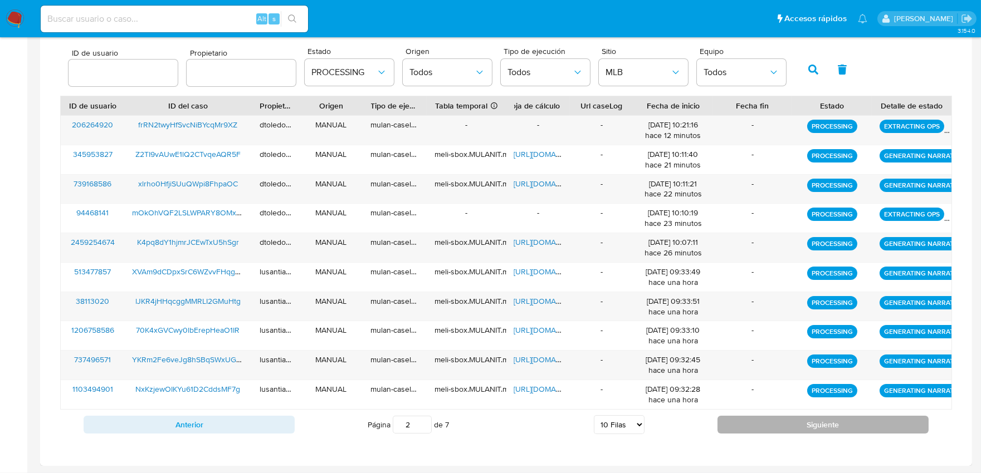
click at [799, 425] on button "Siguiente" at bounding box center [822, 425] width 211 height 18
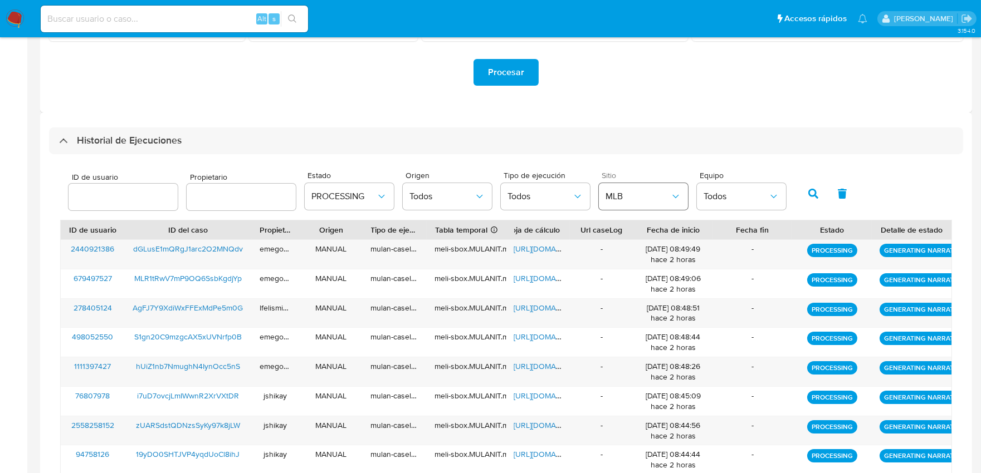
scroll to position [171, 0]
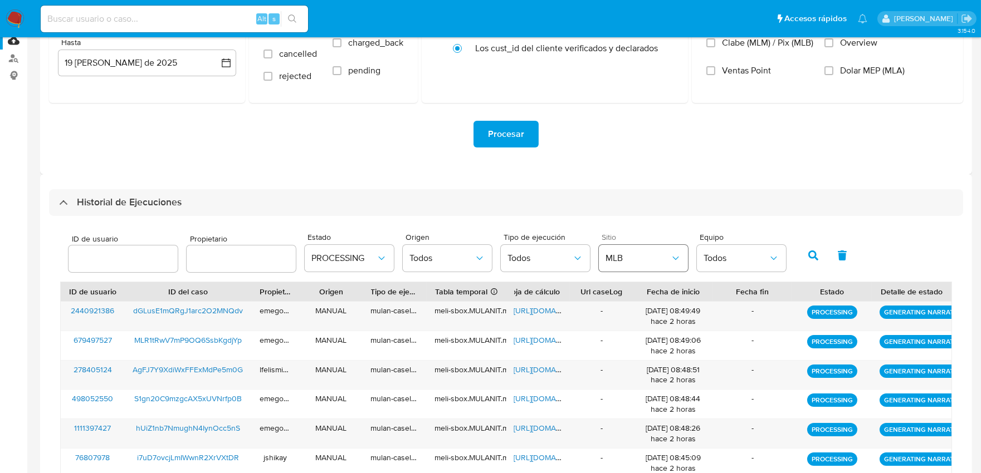
click at [644, 265] on button "MLB" at bounding box center [643, 258] width 89 height 27
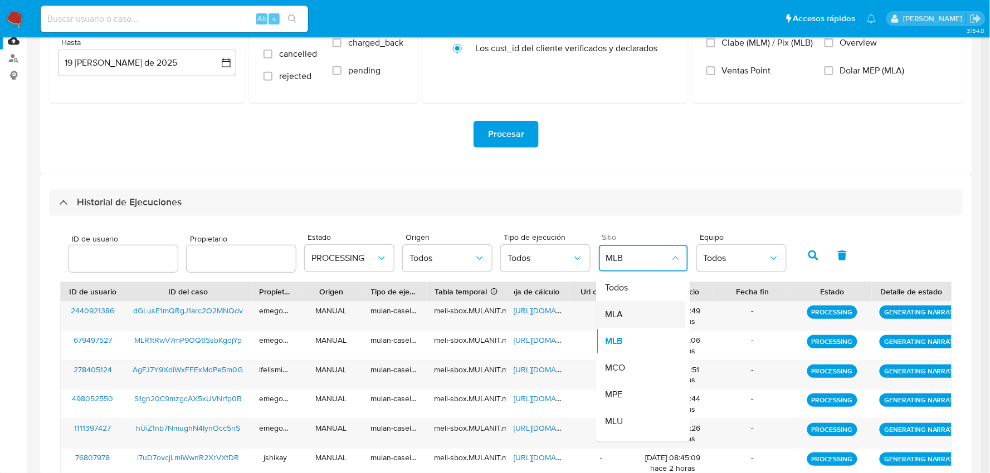
click at [624, 319] on div "MLA" at bounding box center [637, 315] width 65 height 27
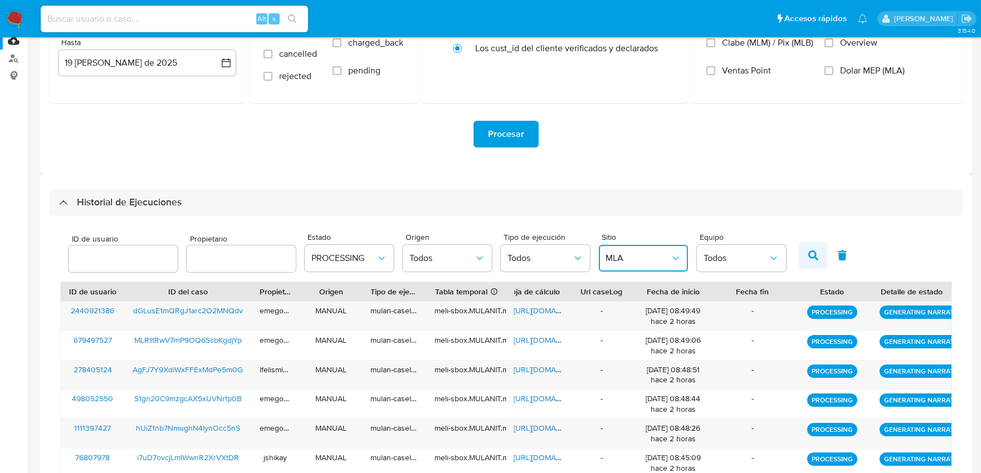
click at [809, 254] on icon "button" at bounding box center [813, 256] width 10 height 10
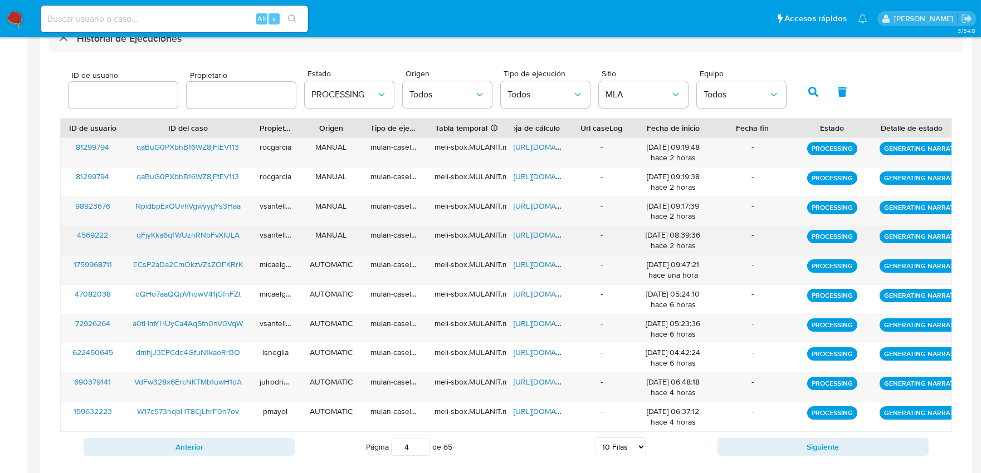
scroll to position [357, 0]
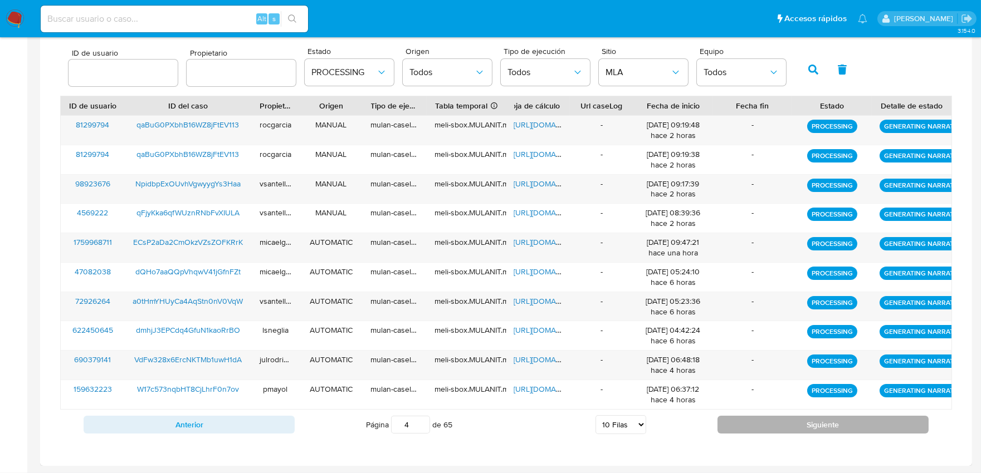
click at [849, 431] on button "Siguiente" at bounding box center [822, 425] width 211 height 18
type input "5"
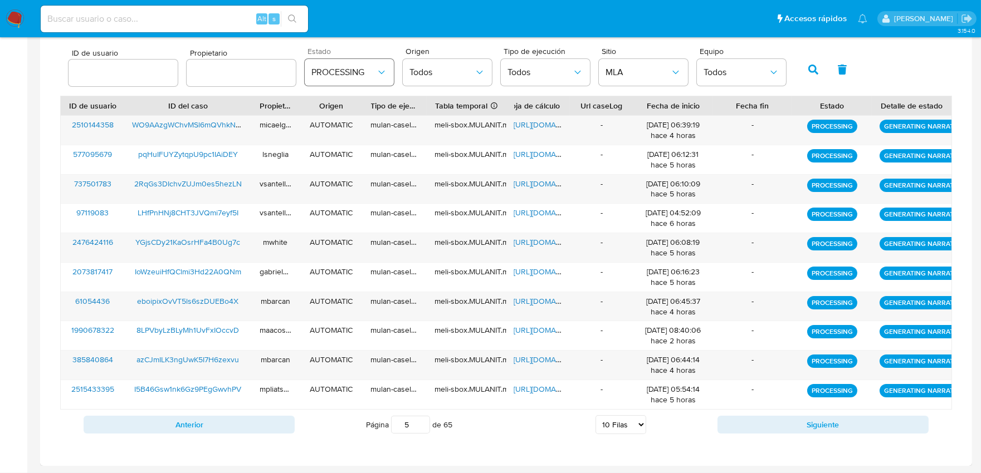
click at [334, 75] on span "PROCESSING" at bounding box center [343, 72] width 65 height 11
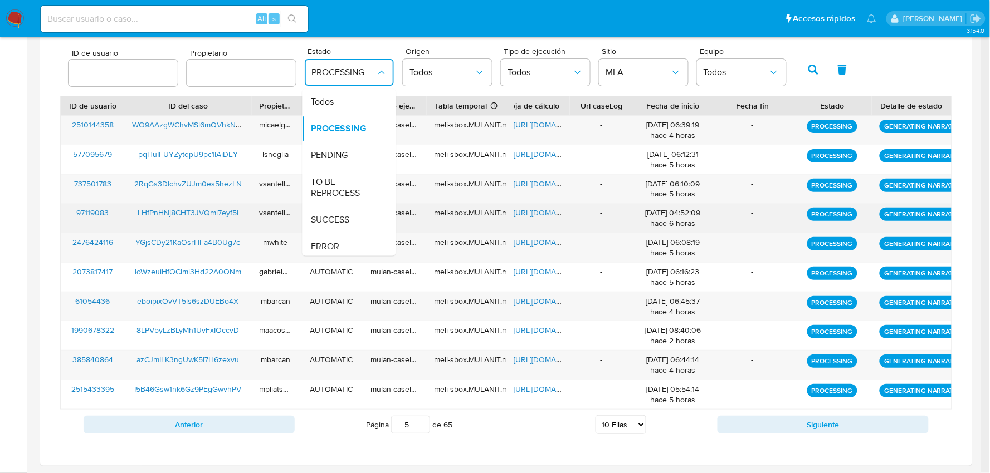
click at [330, 220] on span "SUCCESS" at bounding box center [330, 220] width 38 height 11
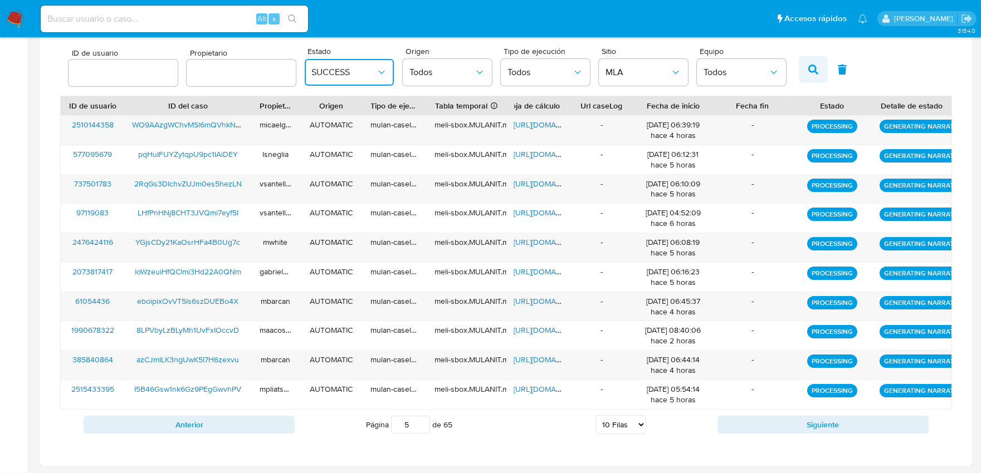
click at [815, 69] on button "button" at bounding box center [813, 69] width 29 height 27
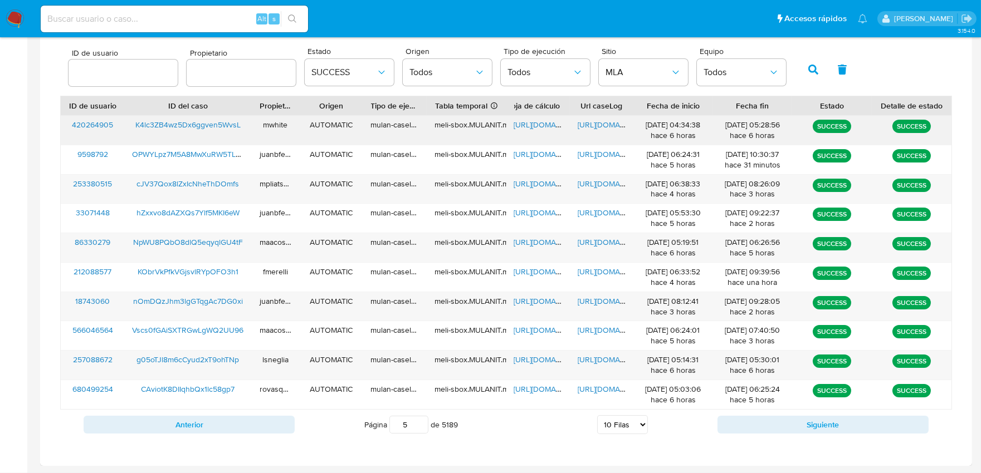
click at [591, 129] on span "https://docs.google.com/document/d/1kIvVaEWPs1s67eWLIkJbJDCyj5BeSSn8DMoXtWnCvdc…" at bounding box center [616, 124] width 77 height 11
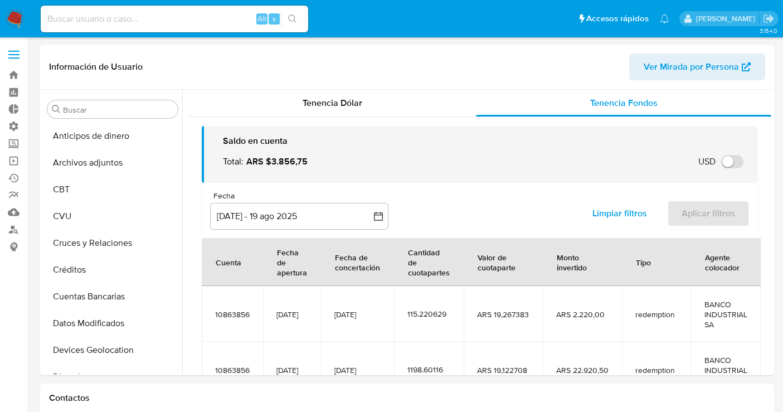
select select "10"
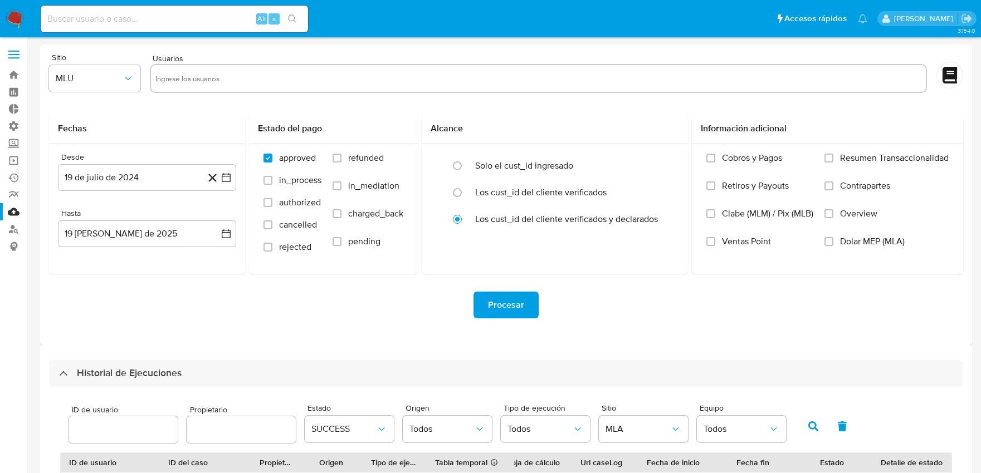
select select "10"
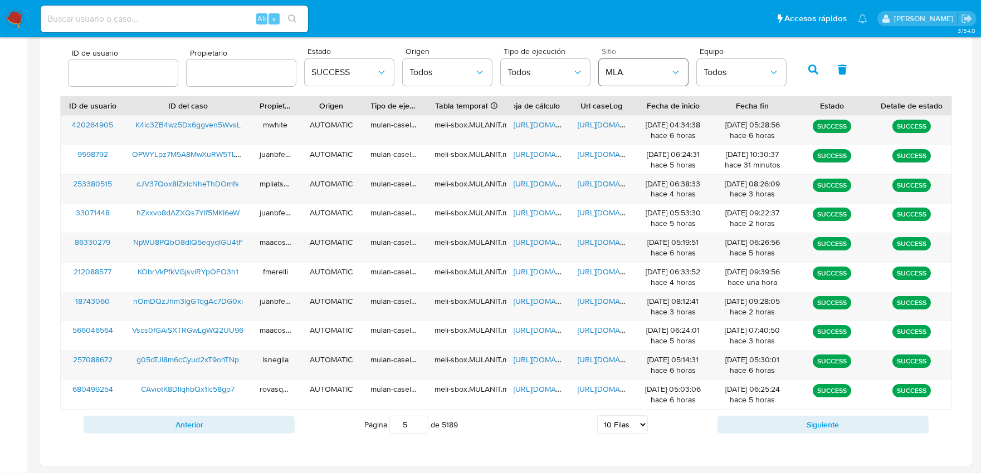
click at [630, 77] on span "MLA" at bounding box center [637, 72] width 65 height 11
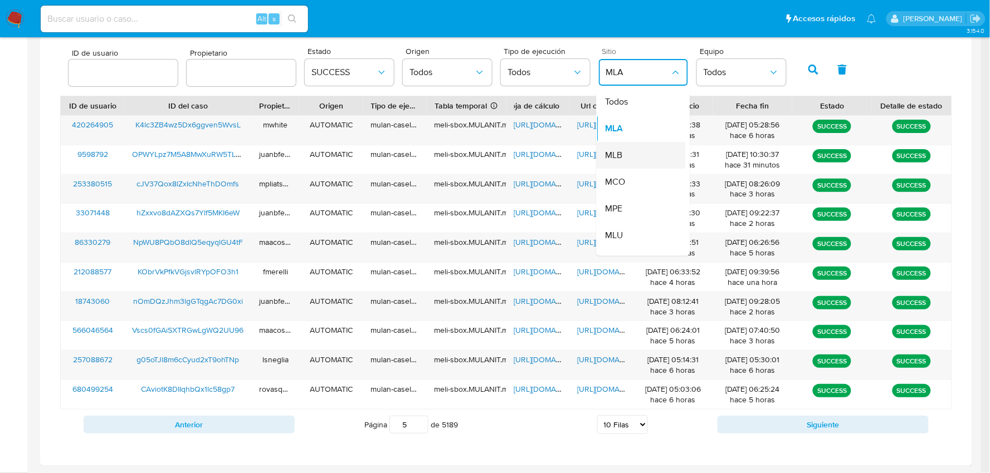
click at [630, 160] on div "MLB" at bounding box center [637, 156] width 65 height 27
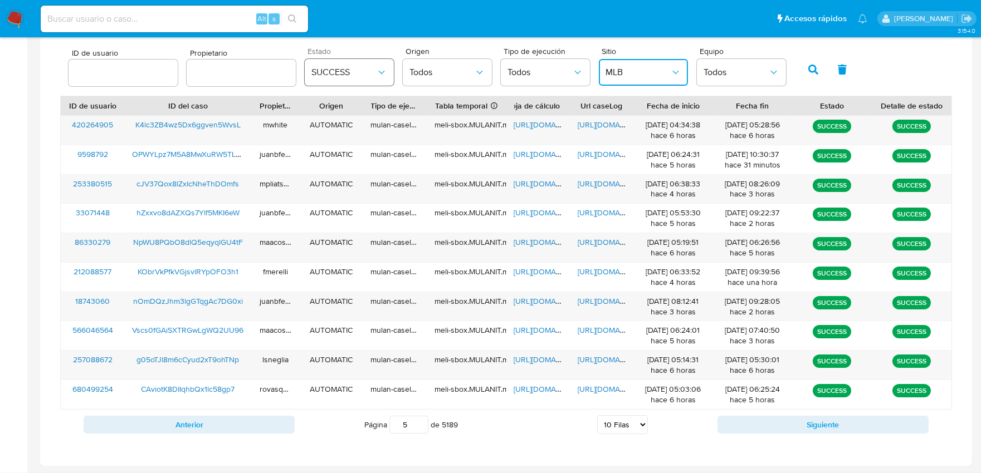
click at [332, 74] on span "SUCCESS" at bounding box center [343, 72] width 65 height 11
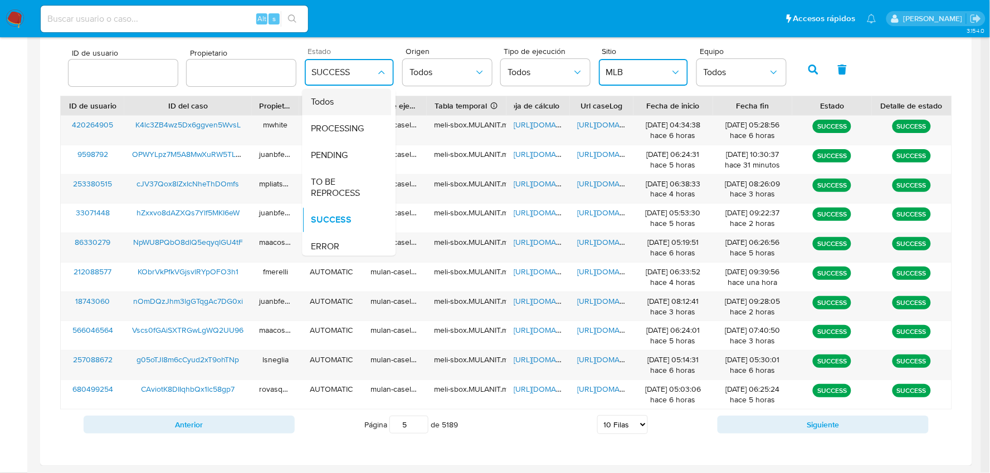
click at [335, 99] on div "Todos" at bounding box center [343, 102] width 65 height 27
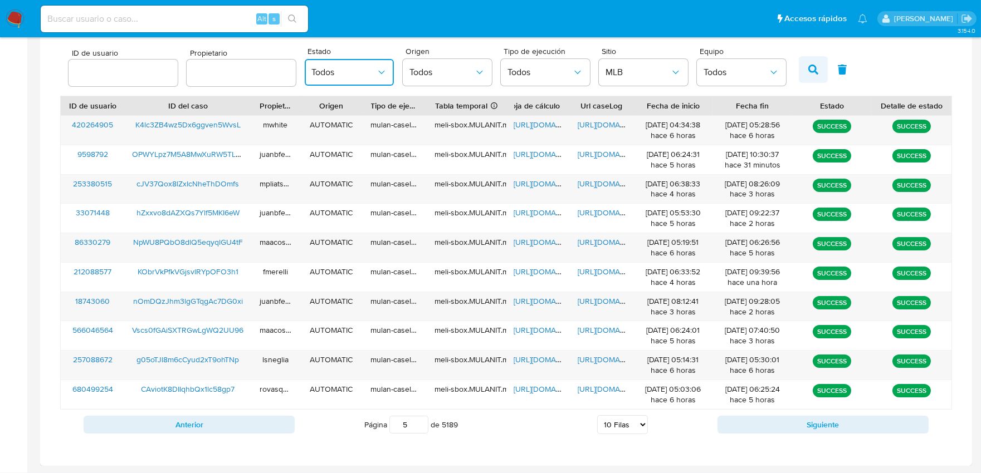
click at [814, 69] on button "button" at bounding box center [813, 69] width 29 height 27
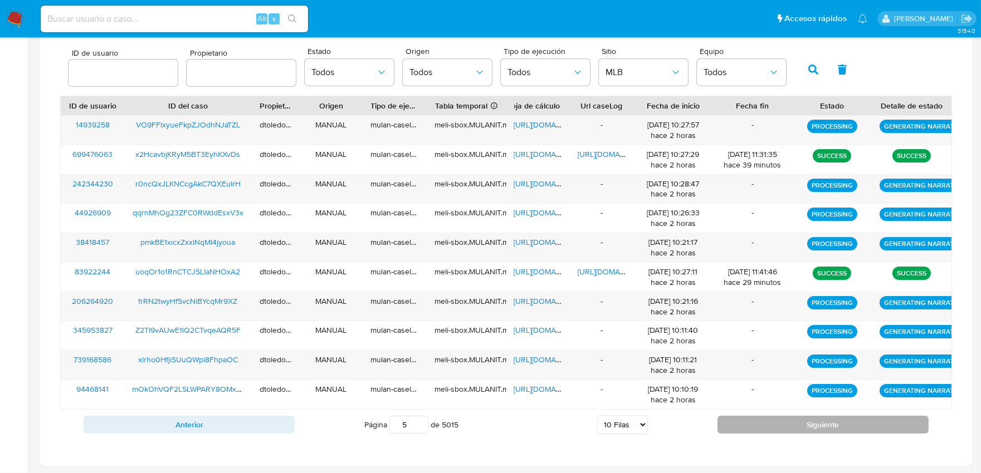
click at [750, 424] on button "Siguiente" at bounding box center [822, 425] width 211 height 18
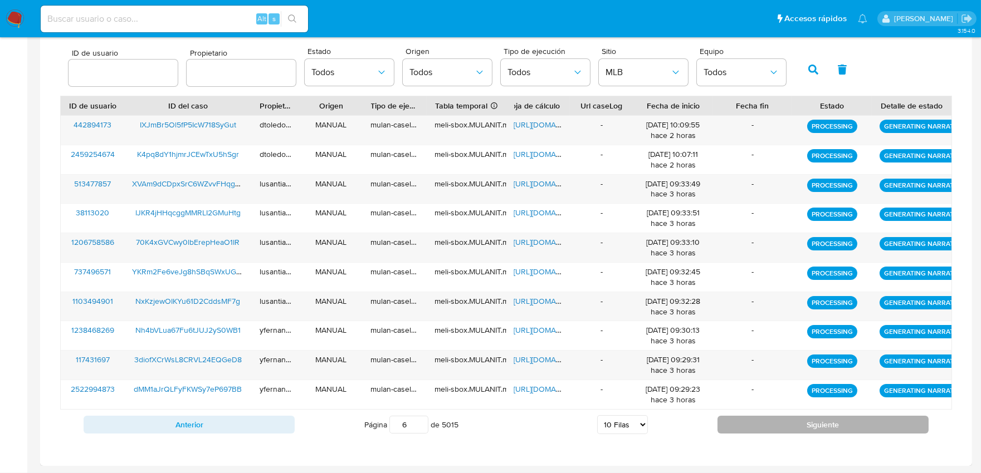
click at [752, 424] on button "Siguiente" at bounding box center [822, 425] width 211 height 18
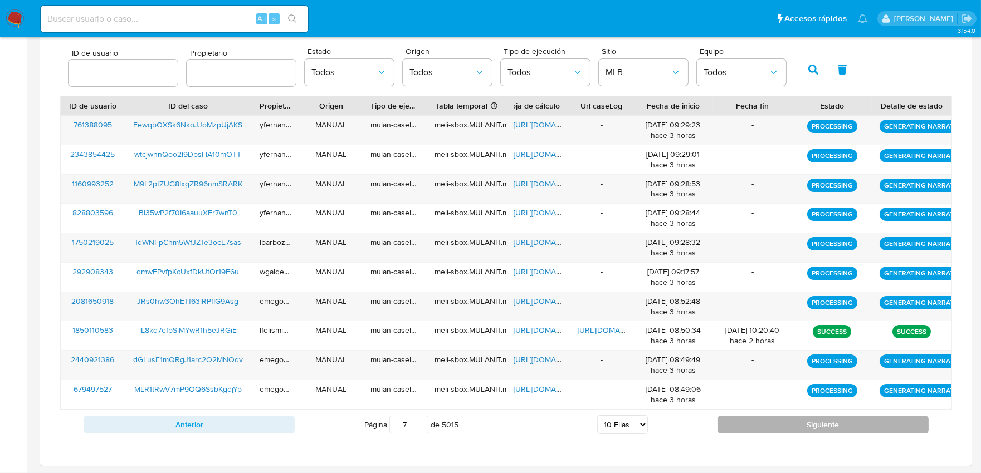
click at [752, 424] on button "Siguiente" at bounding box center [822, 425] width 211 height 18
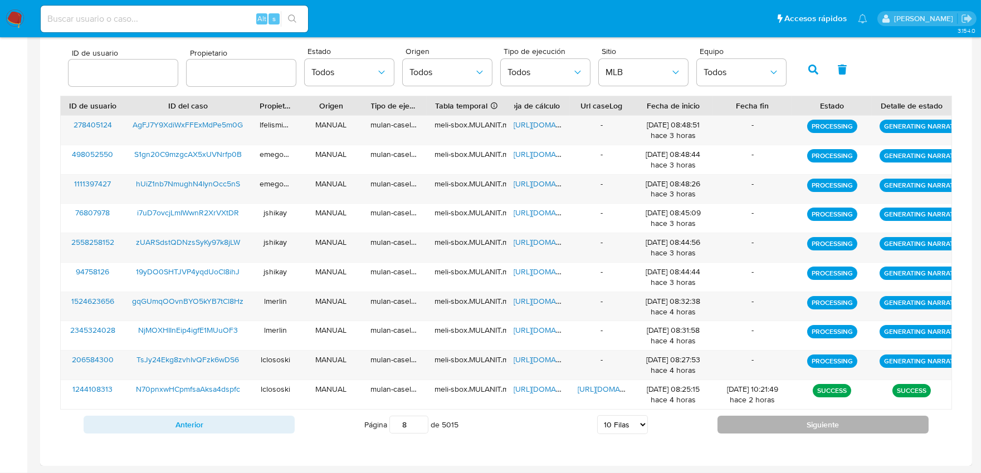
click at [752, 424] on button "Siguiente" at bounding box center [822, 425] width 211 height 18
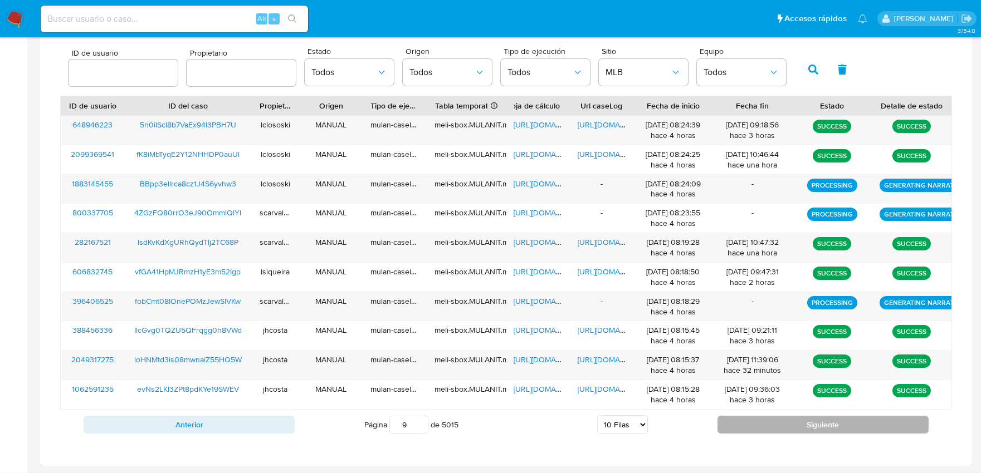
click at [770, 419] on button "Siguiente" at bounding box center [822, 425] width 211 height 18
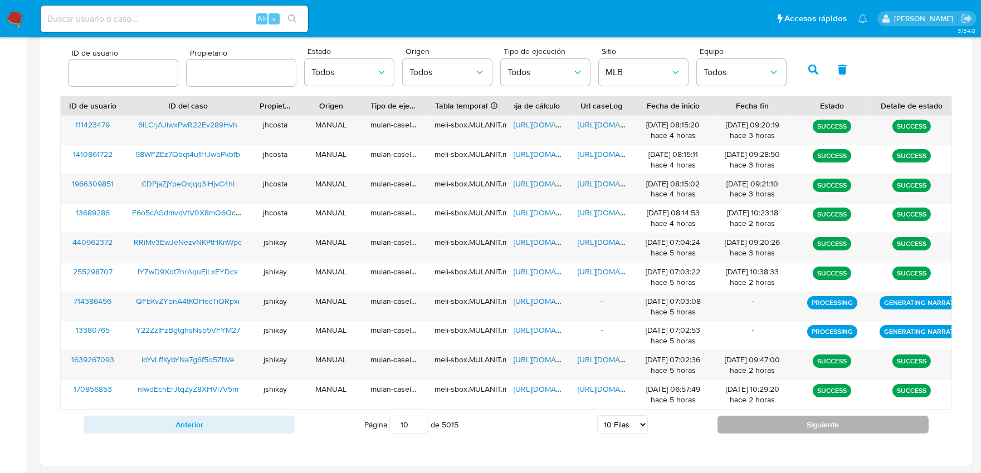
click at [770, 419] on button "Siguiente" at bounding box center [822, 425] width 211 height 18
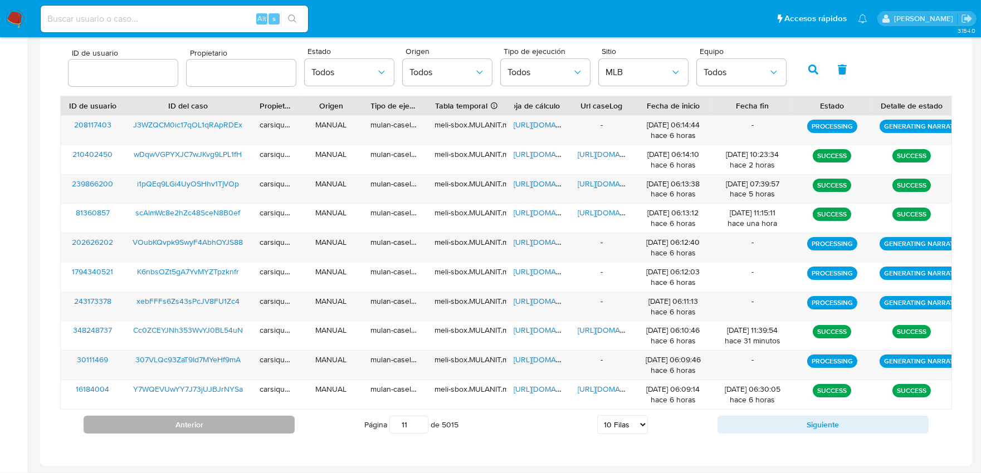
click at [255, 429] on button "Anterior" at bounding box center [189, 425] width 211 height 18
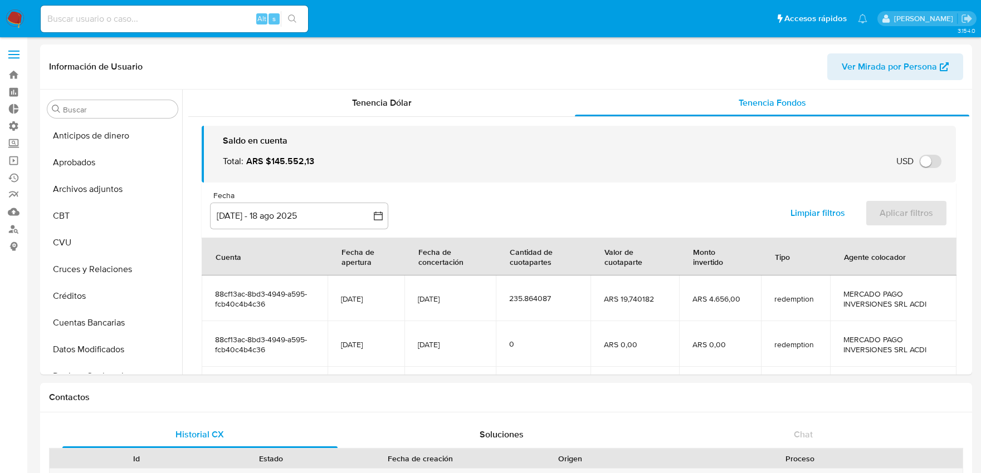
select select "10"
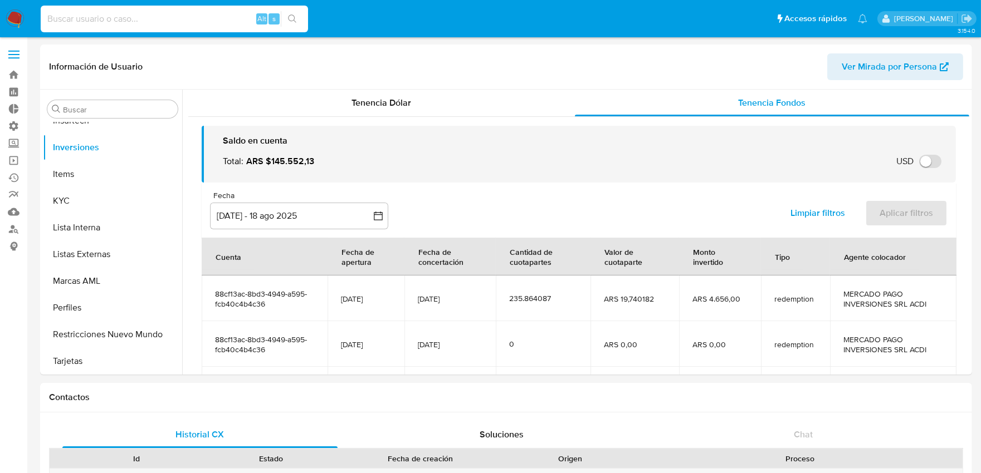
click at [124, 19] on input at bounding box center [174, 19] width 267 height 14
paste input "yA2XPtJrHQtpoxTJ3RzBfshp"
type input "yA2XPtJrHQtpoxTJ3RzBfshp"
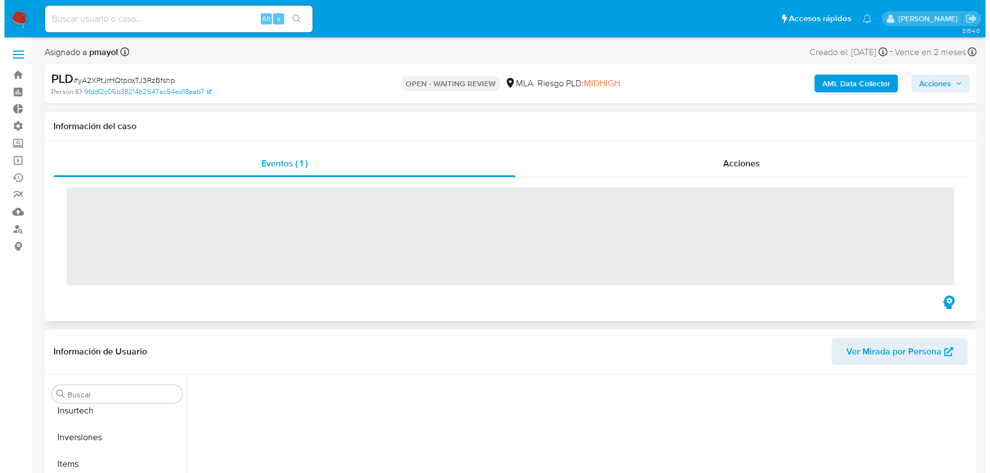
scroll to position [550, 0]
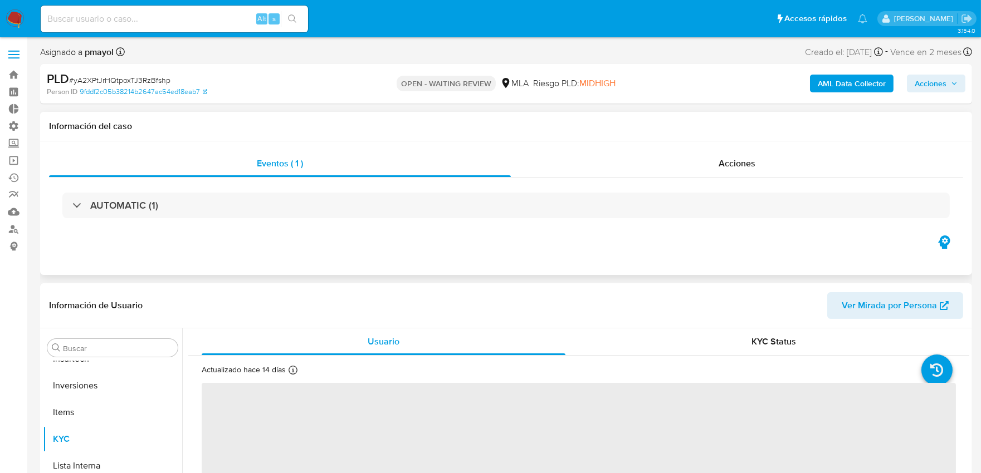
click at [823, 87] on b "AML Data Collector" at bounding box center [852, 84] width 68 height 18
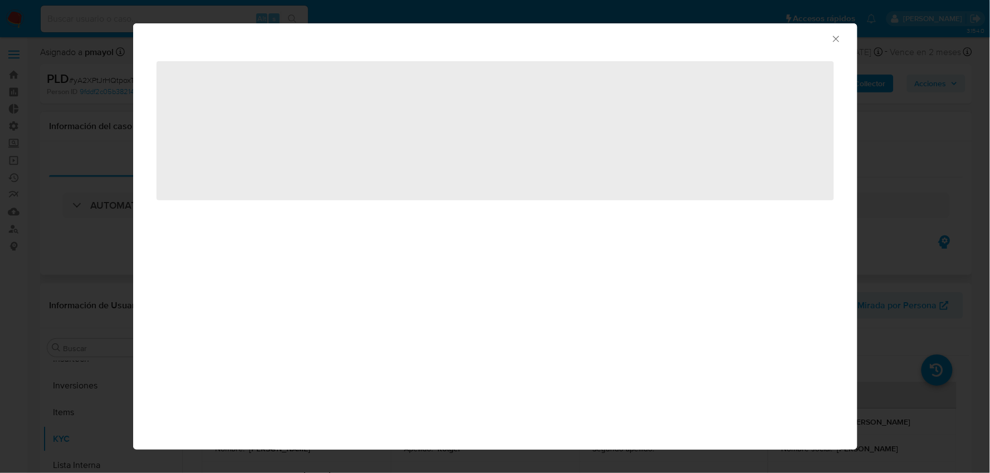
select select "10"
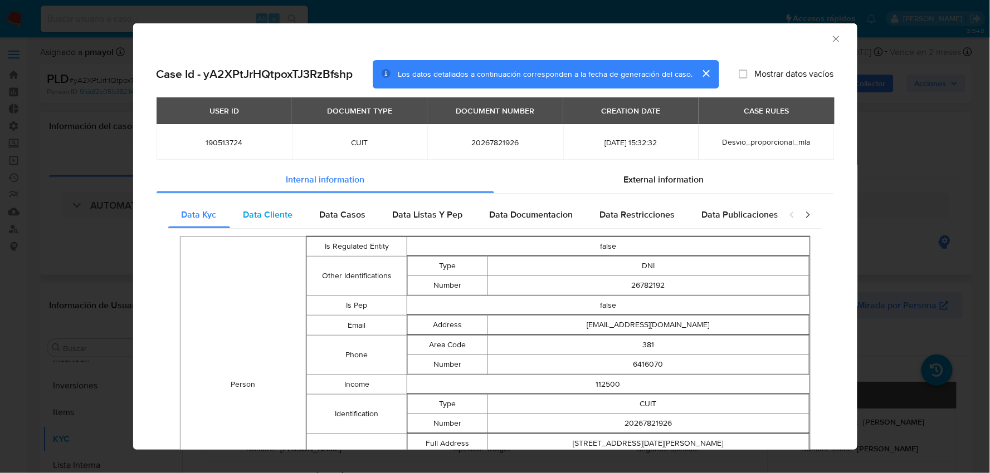
click at [288, 219] on span "Data Cliente" at bounding box center [268, 214] width 50 height 13
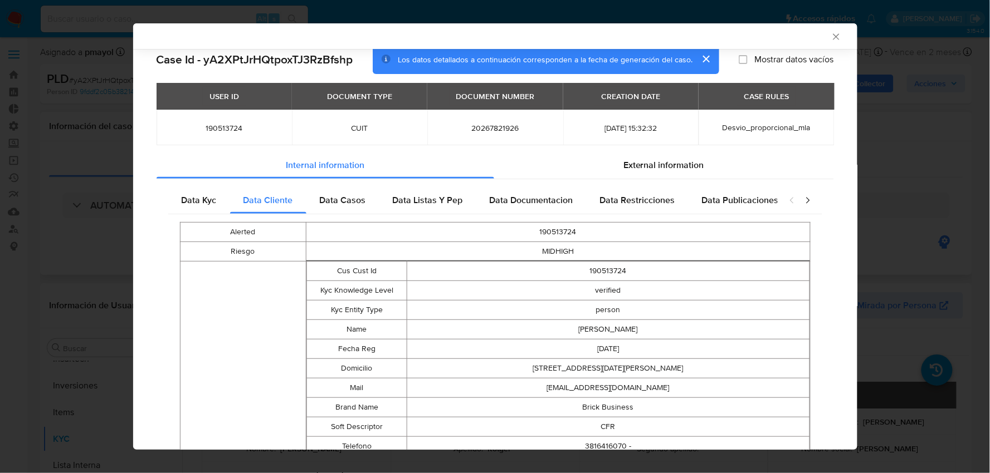
scroll to position [0, 0]
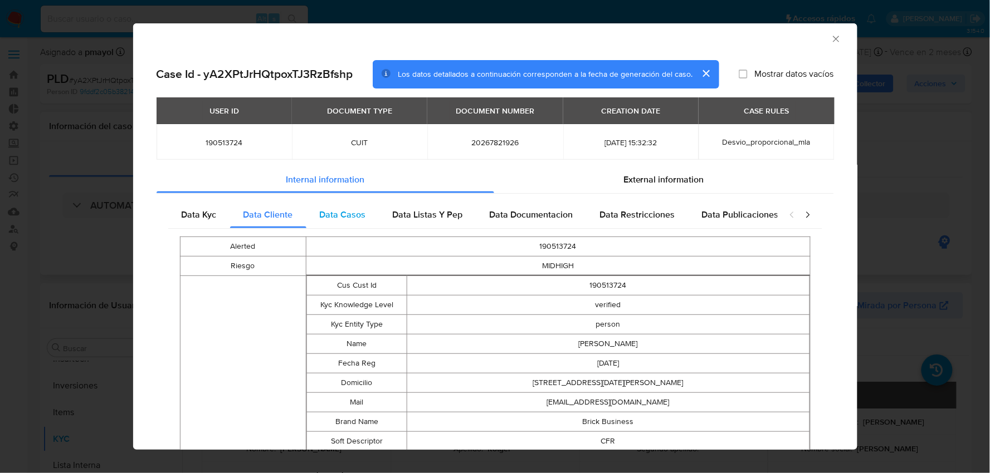
click at [348, 222] on div "Data Casos" at bounding box center [342, 215] width 73 height 27
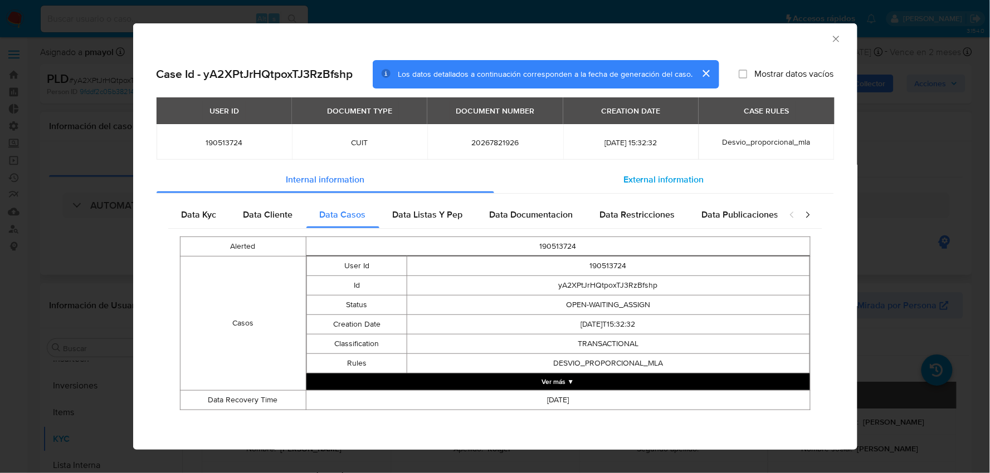
click at [669, 179] on span "External information" at bounding box center [663, 179] width 81 height 13
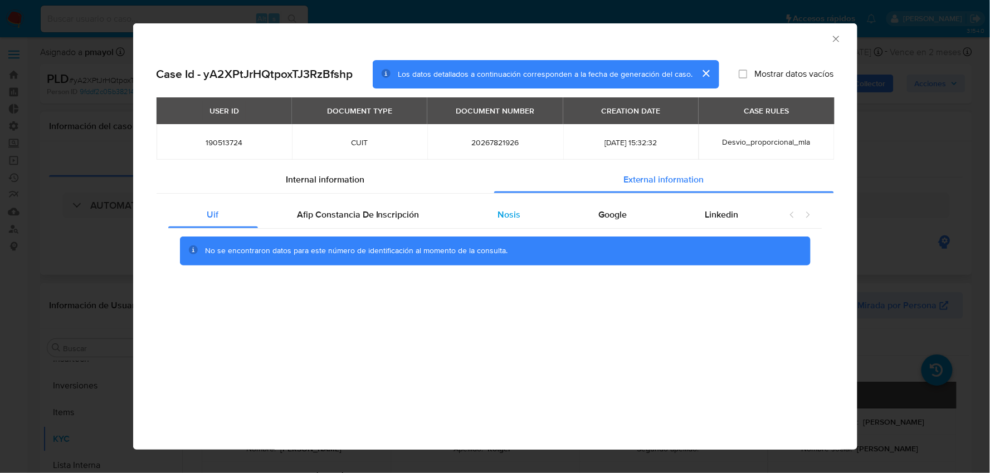
click at [503, 221] on span "Nosis" at bounding box center [508, 214] width 23 height 13
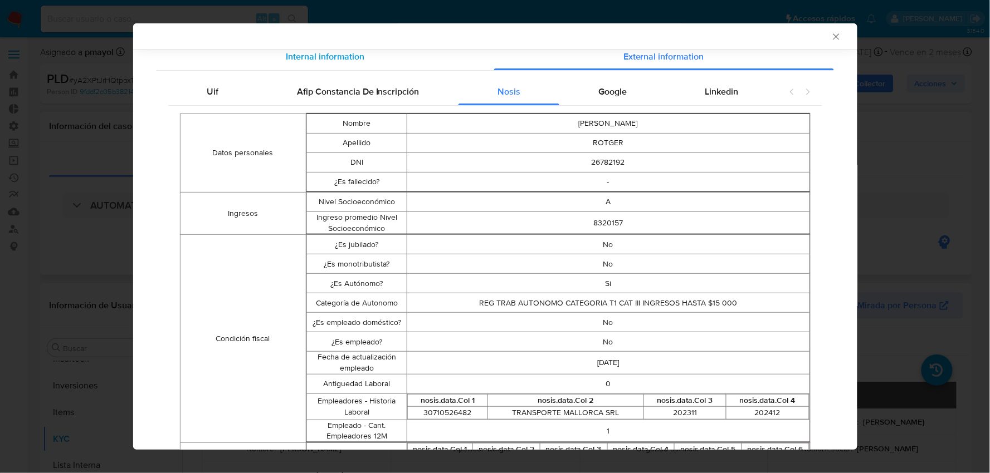
scroll to position [121, 0]
click at [340, 51] on span "Internal information" at bounding box center [325, 56] width 79 height 13
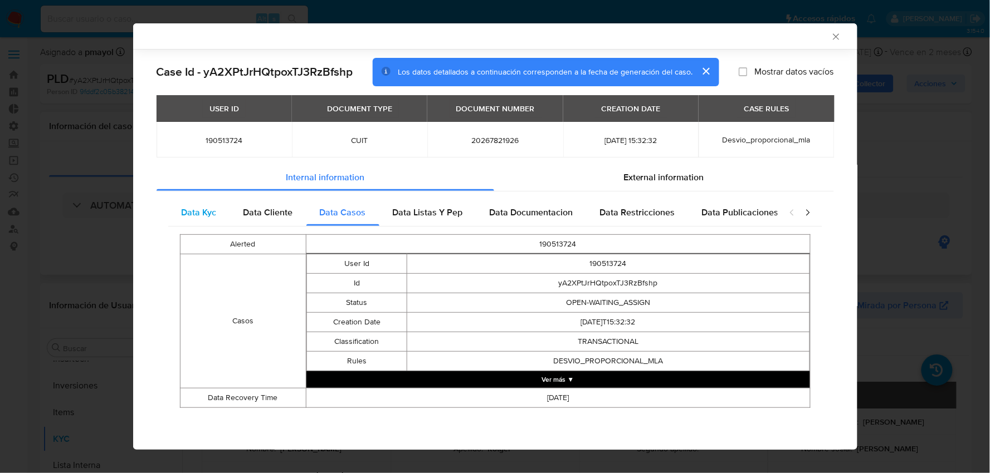
click at [218, 216] on div "Data Kyc" at bounding box center [199, 212] width 62 height 27
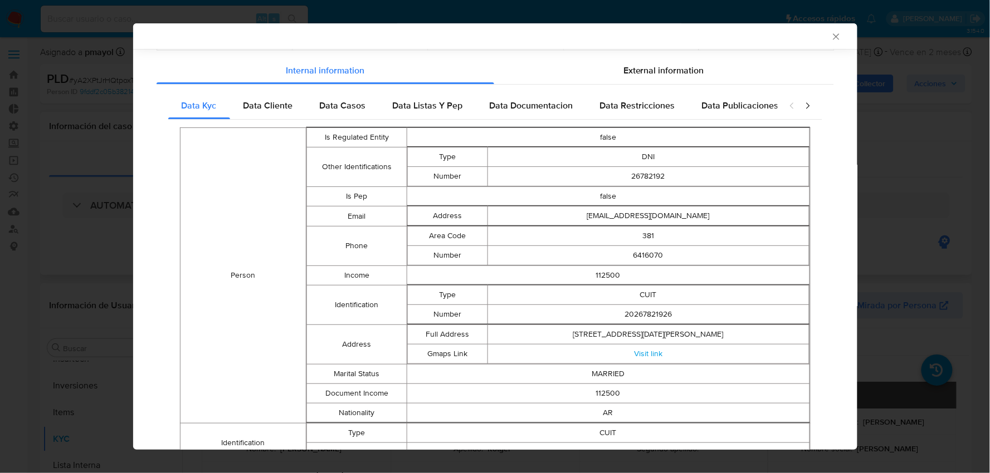
scroll to position [104, 0]
